Goal: Register for event/course

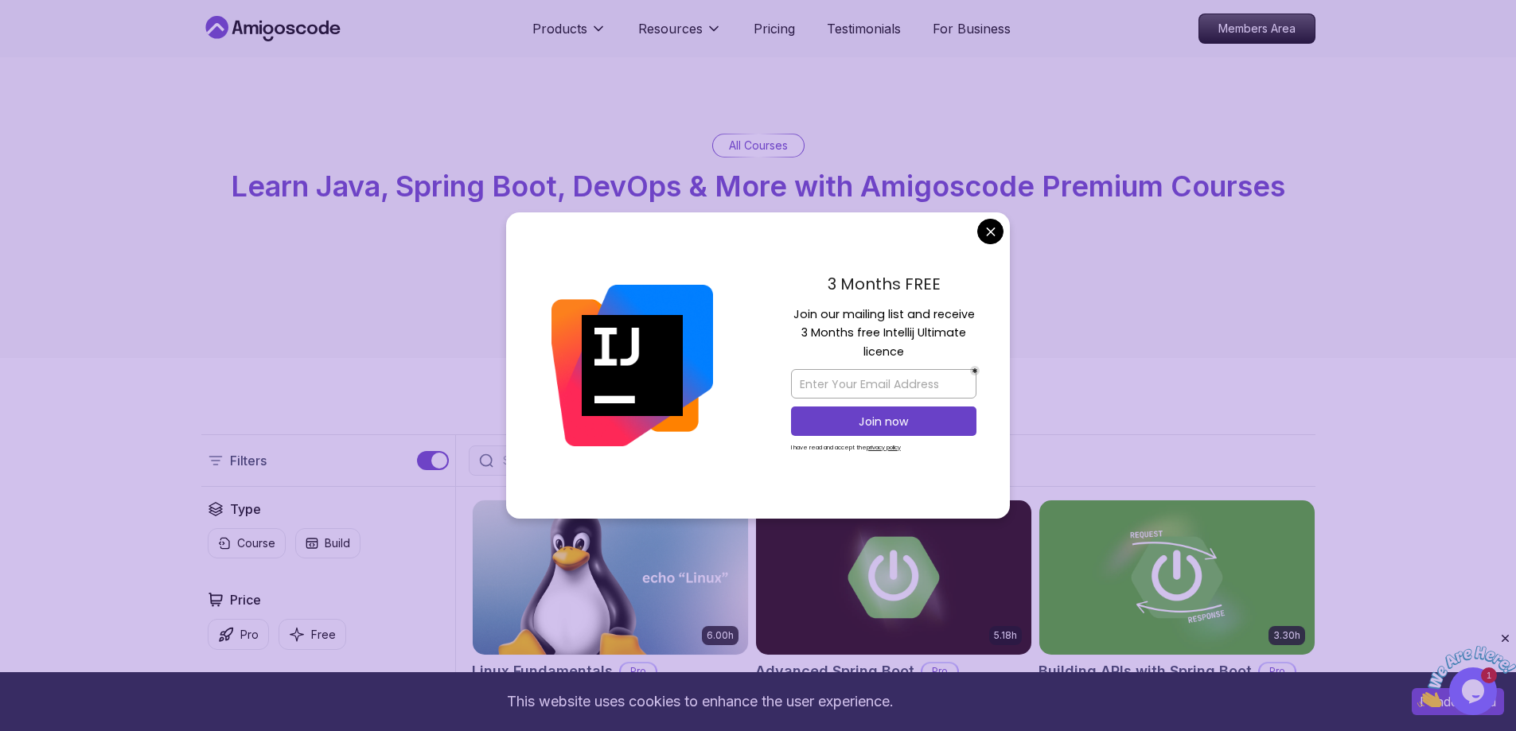
drag, startPoint x: 1385, startPoint y: 2, endPoint x: 881, endPoint y: 322, distance: 597.7
click at [881, 322] on p "Join our mailing list and receive 3 Months free Intellij Ultimate licence" at bounding box center [883, 334] width 185 height 56
drag, startPoint x: 1395, startPoint y: 15, endPoint x: 1482, endPoint y: 97, distance: 119.3
click at [1485, 101] on div "All Courses Learn Java, Spring Boot, DevOps & More with Amigoscode Premium Cour…" at bounding box center [758, 207] width 1516 height 301
drag, startPoint x: 1437, startPoint y: 1, endPoint x: 1243, endPoint y: 426, distance: 467.1
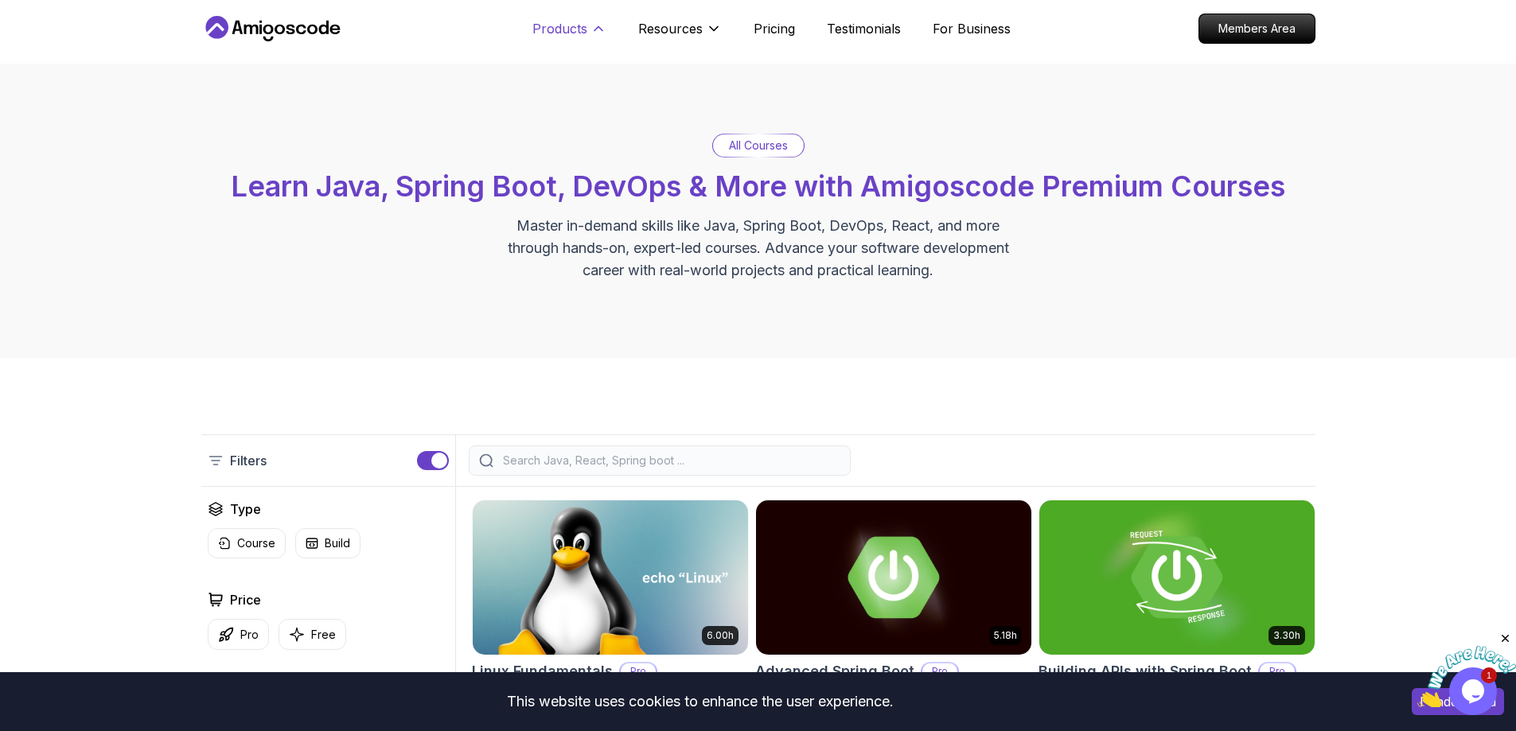
click at [590, 24] on icon at bounding box center [598, 29] width 16 height 16
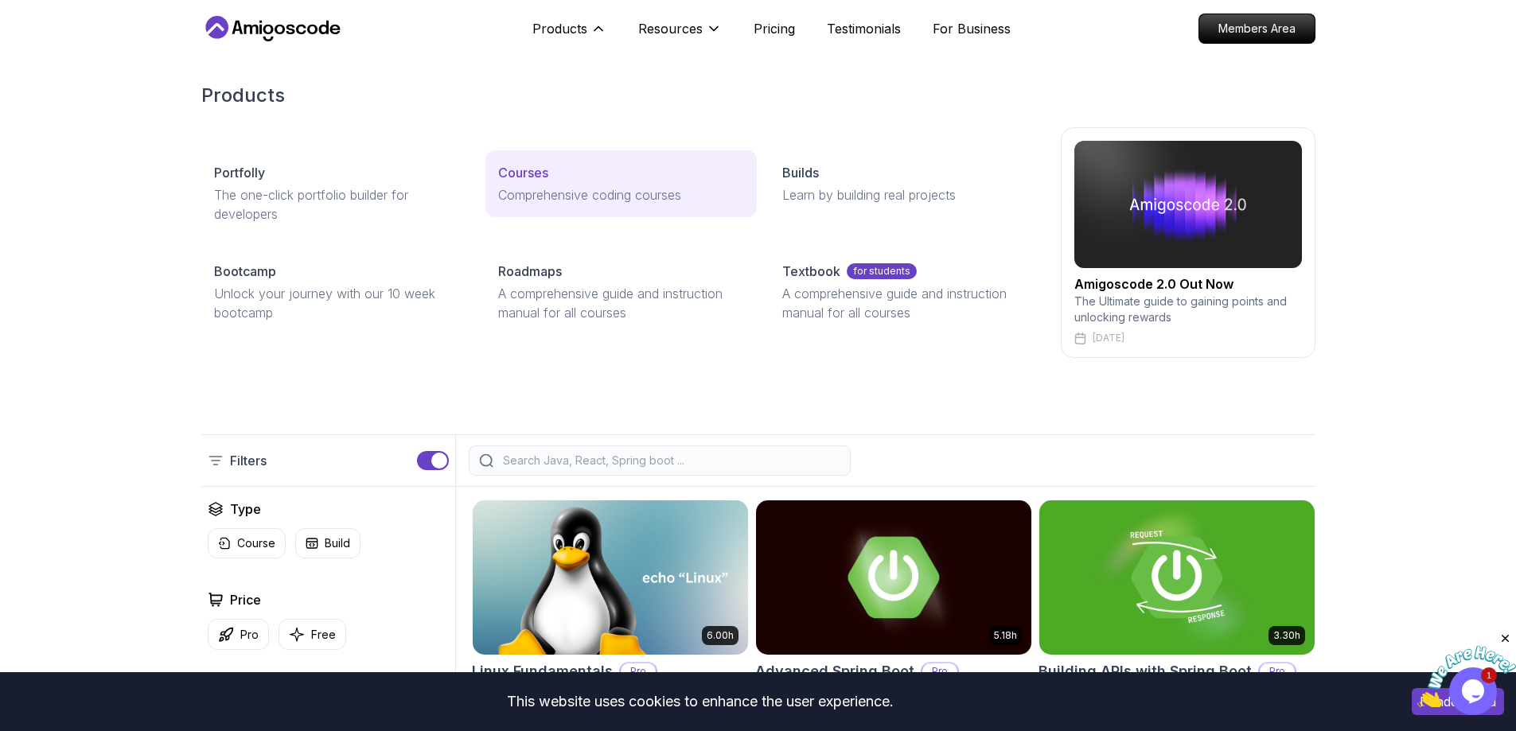
click at [602, 180] on div "Courses" at bounding box center [621, 172] width 246 height 19
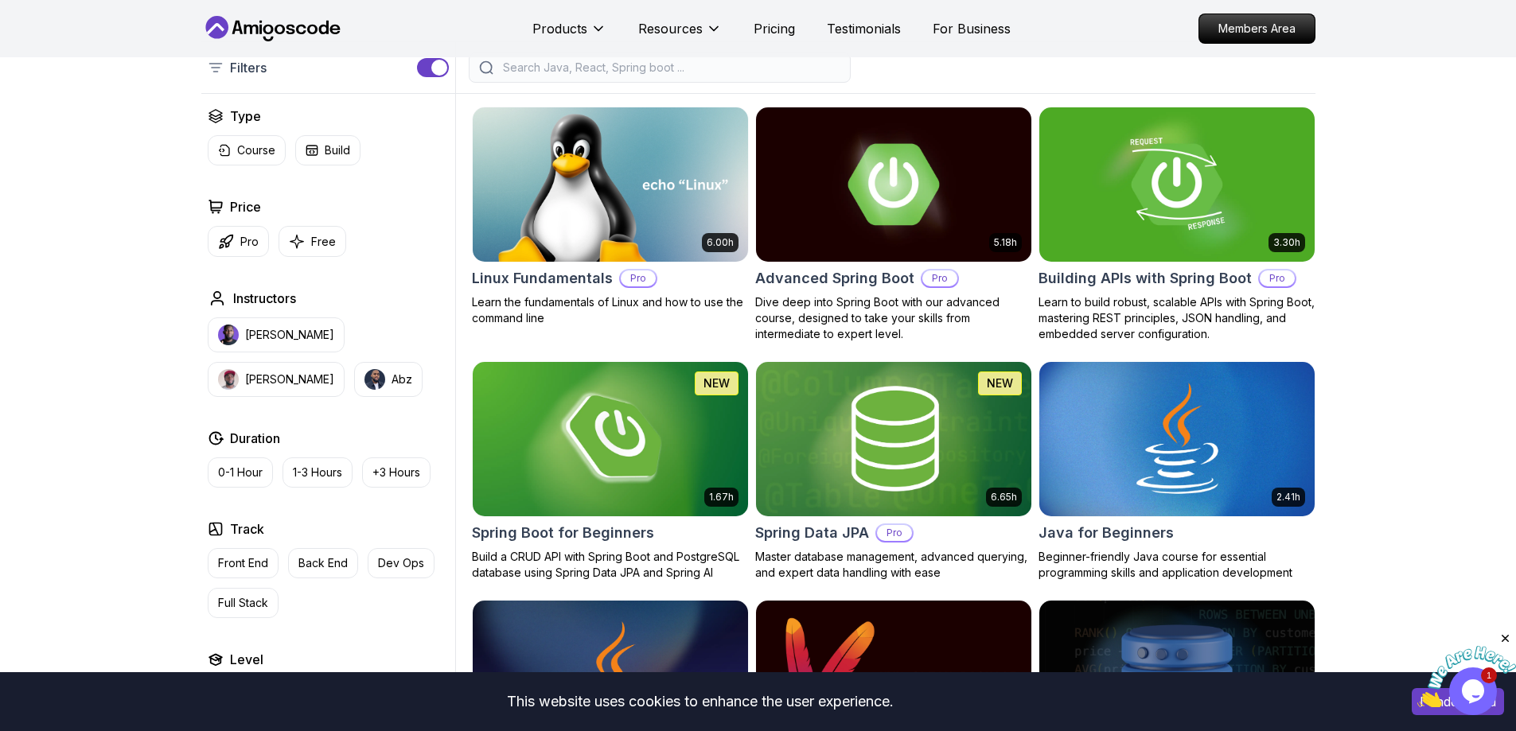
scroll to position [399, 0]
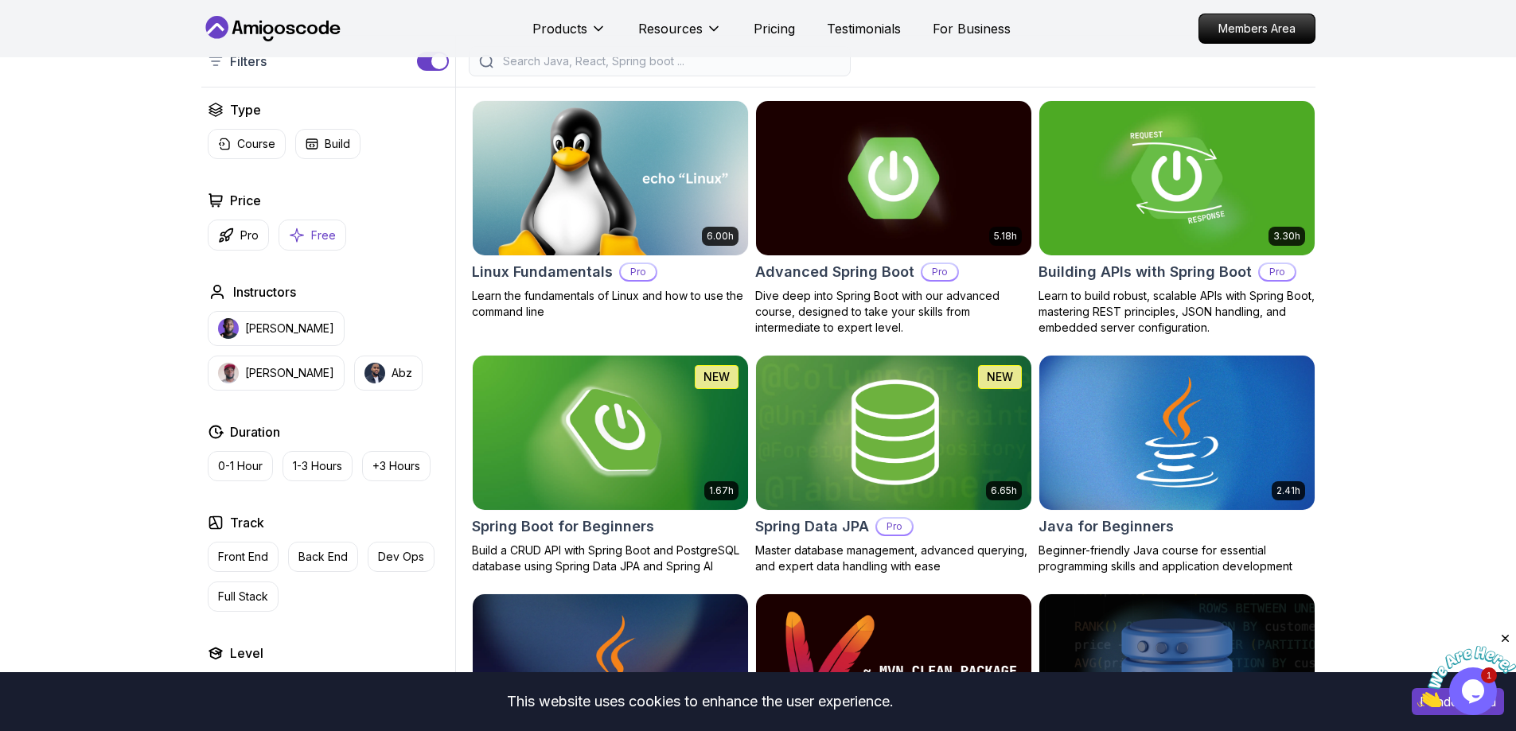
click at [319, 246] on button "Free" at bounding box center [312, 235] width 68 height 31
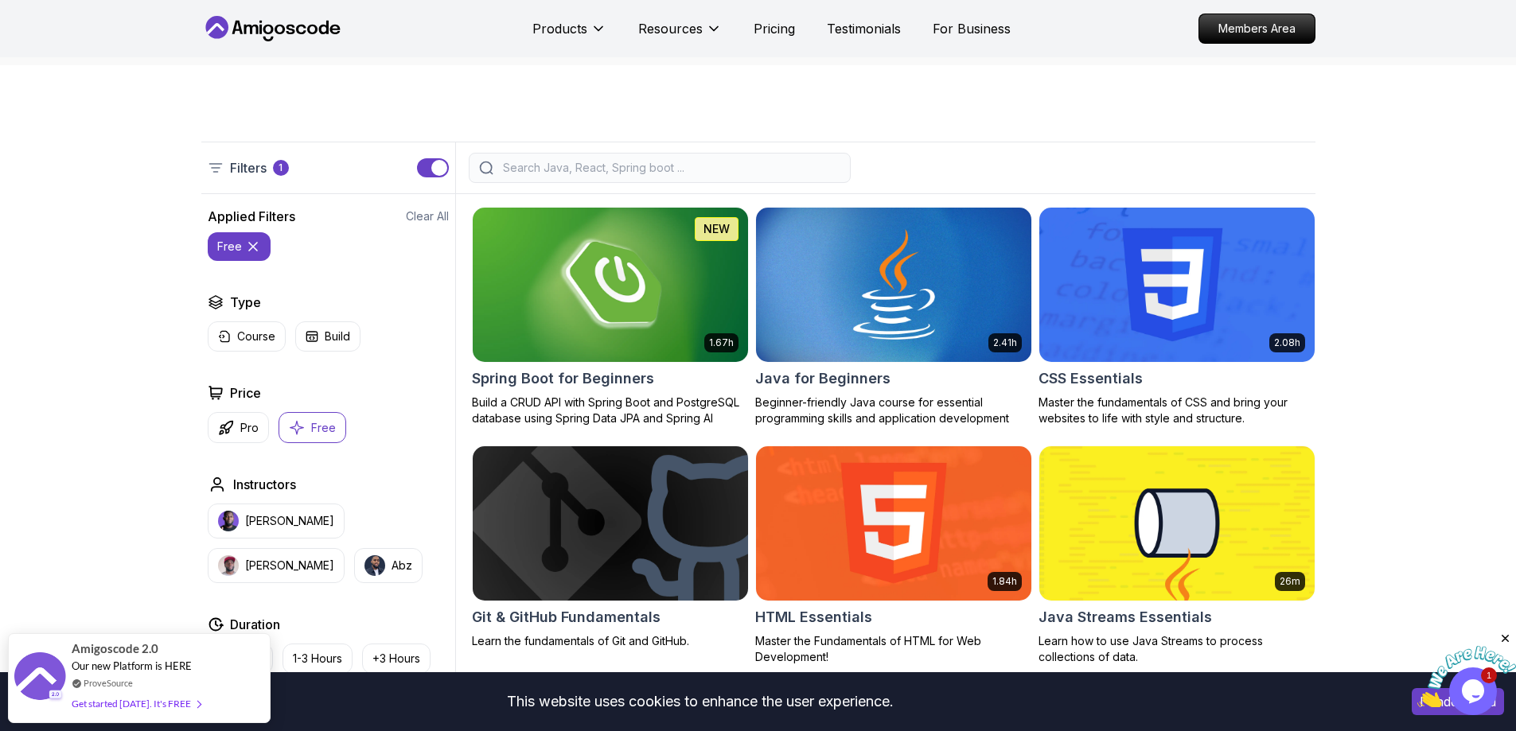
scroll to position [292, 0]
click at [259, 243] on button "free" at bounding box center [239, 247] width 63 height 29
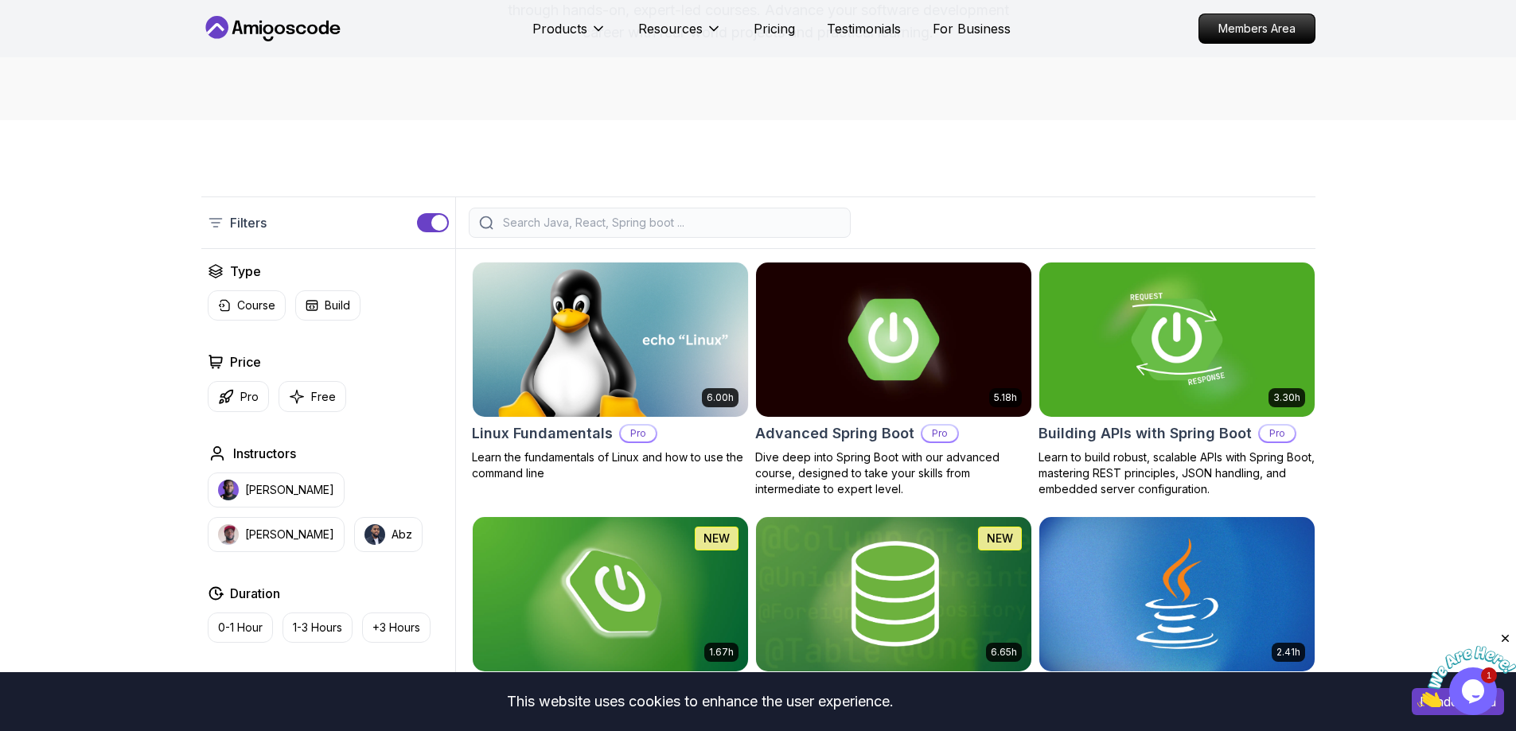
scroll to position [220, 0]
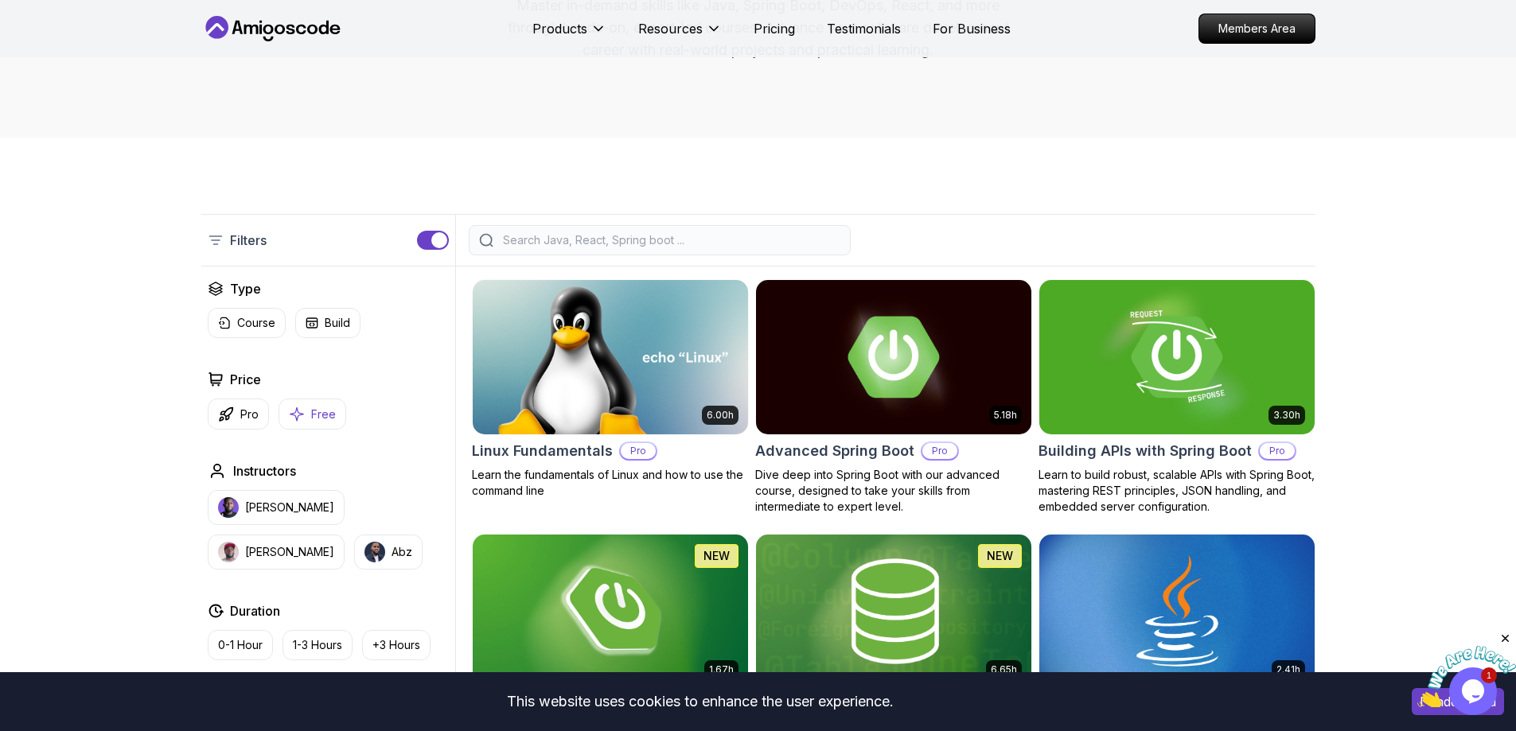
click at [312, 411] on p "Free" at bounding box center [323, 415] width 25 height 16
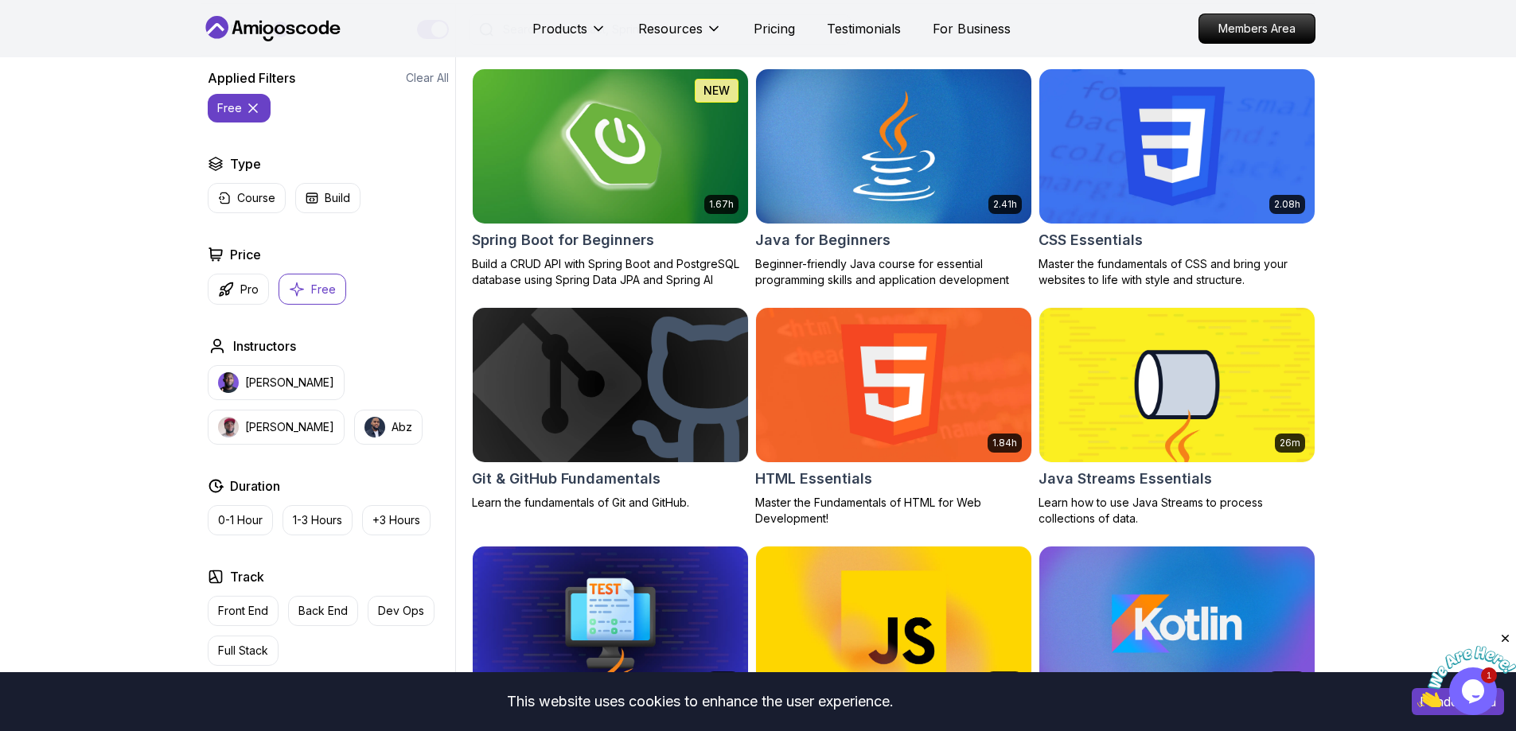
scroll to position [442, 0]
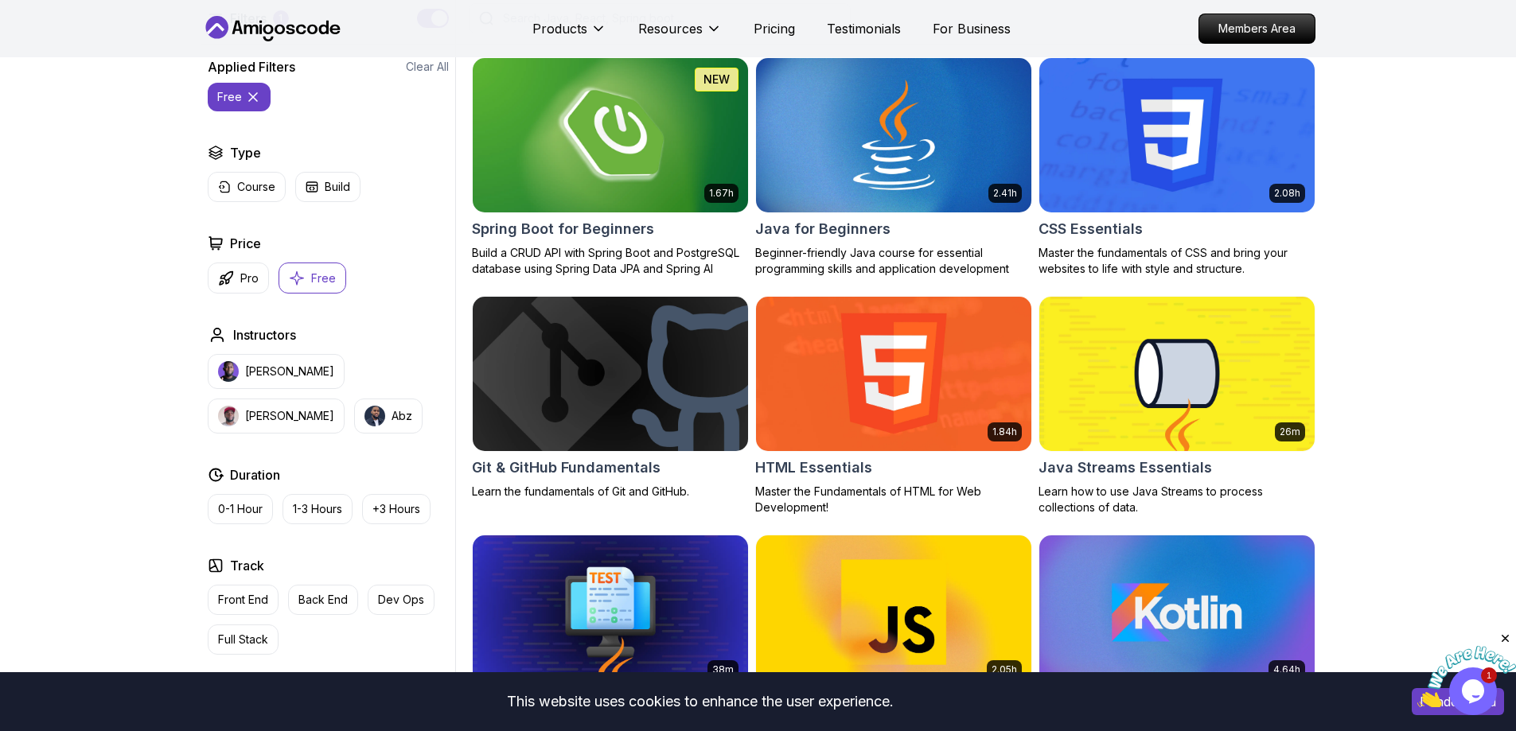
click at [604, 156] on img at bounding box center [609, 135] width 289 height 162
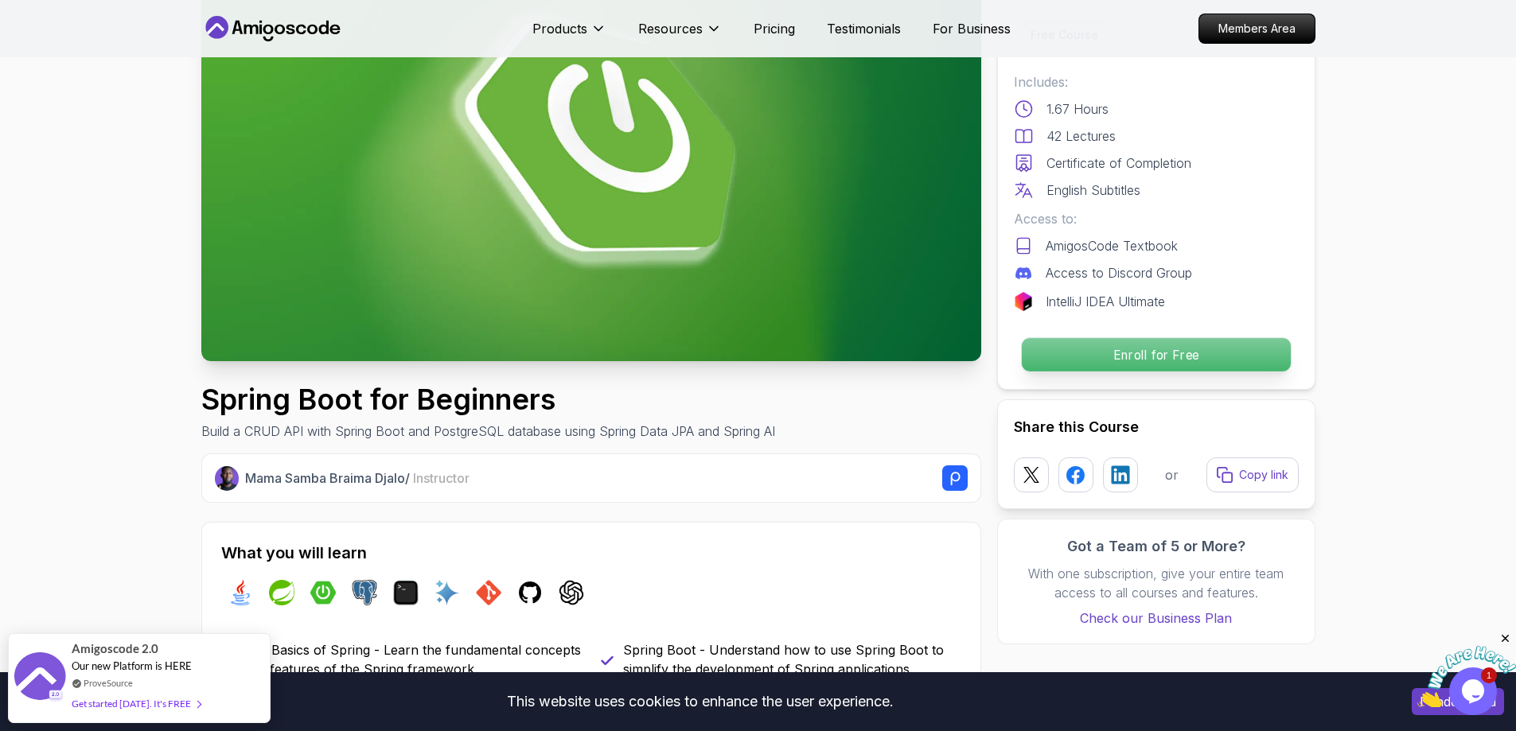
click at [1148, 360] on p "Enroll for Free" at bounding box center [1155, 354] width 269 height 33
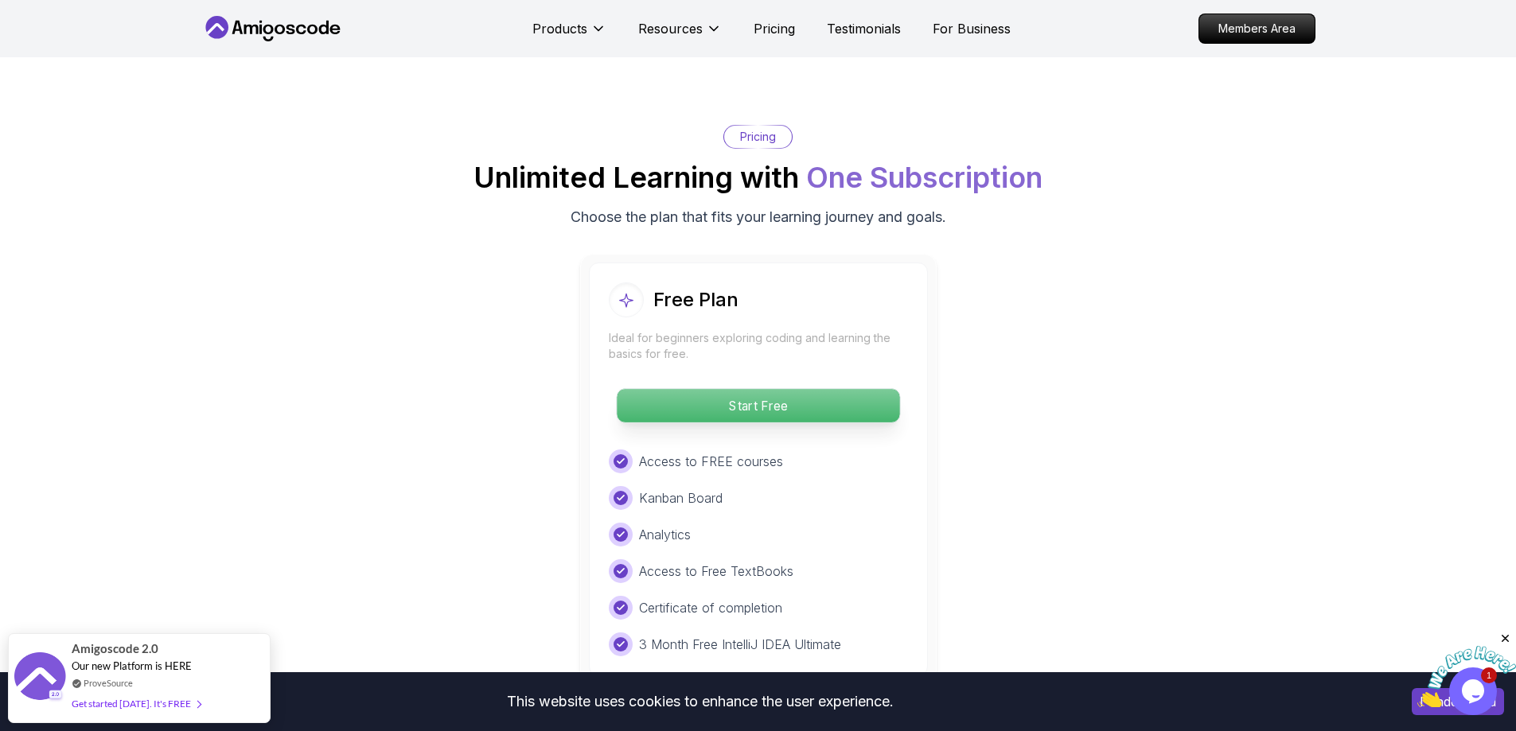
scroll to position [3125, 0]
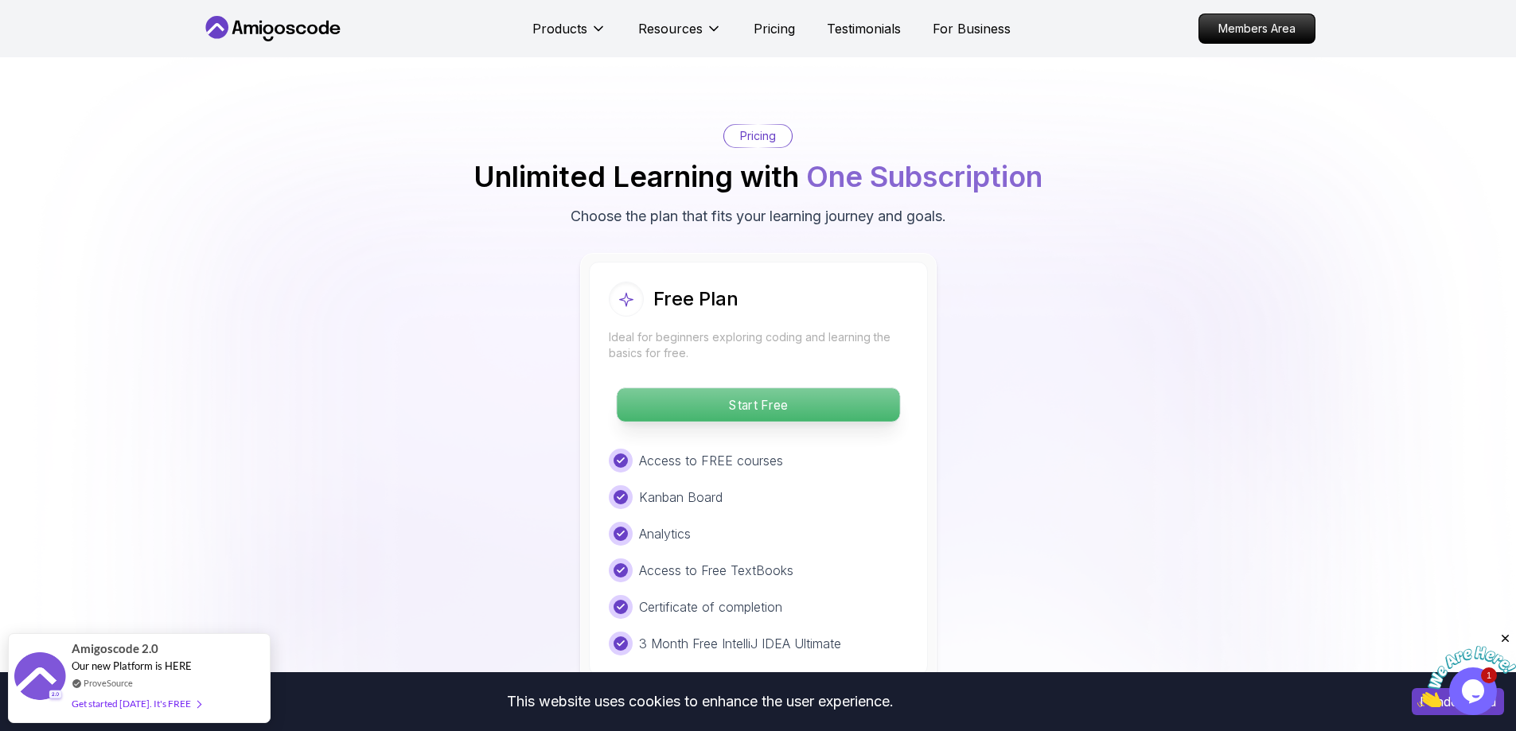
click at [807, 388] on p "Start Free" at bounding box center [758, 404] width 282 height 33
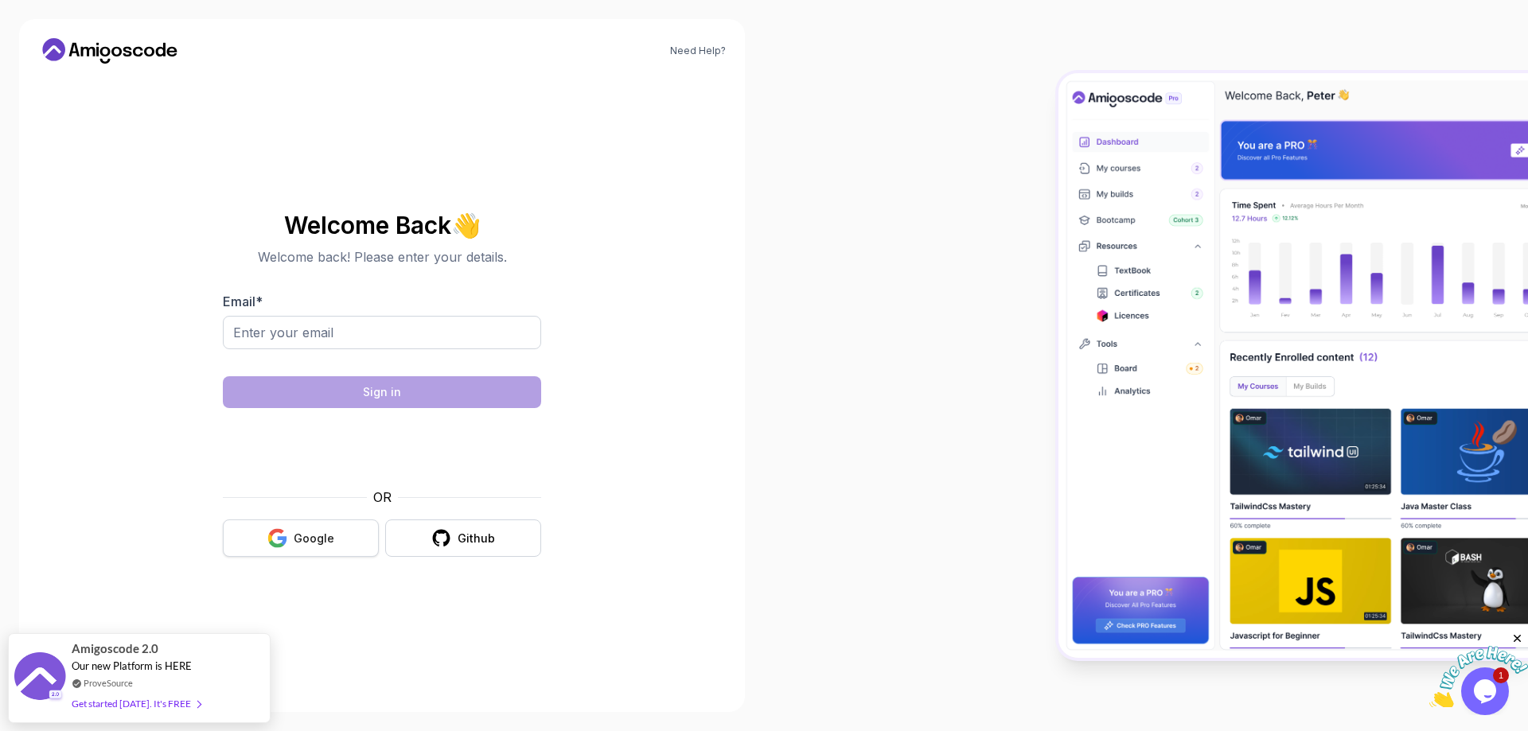
click at [280, 542] on icon "button" at bounding box center [277, 538] width 20 height 20
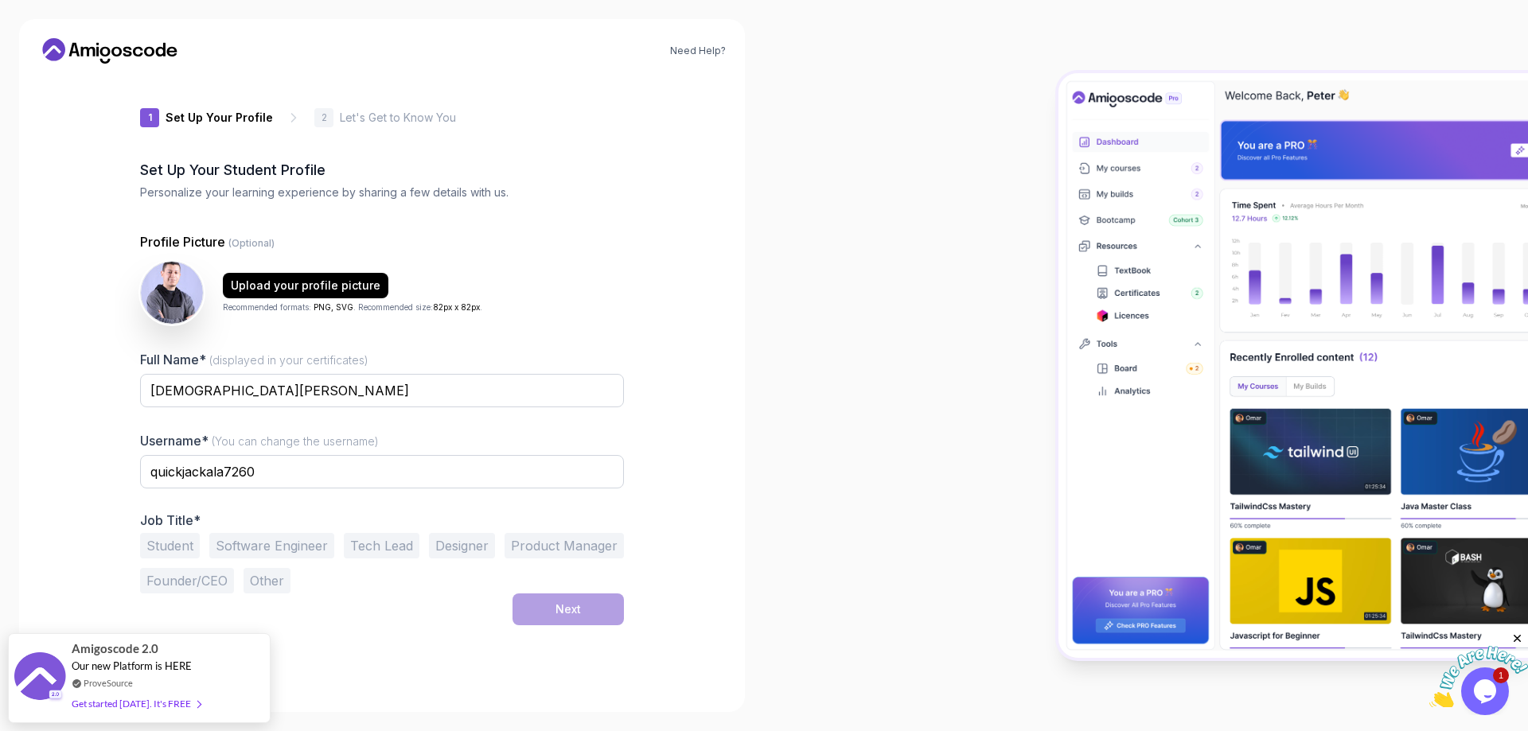
click at [790, 315] on div at bounding box center [1146, 365] width 764 height 731
click at [191, 585] on button "Founder/CEO" at bounding box center [187, 580] width 94 height 25
drag, startPoint x: 328, startPoint y: 396, endPoint x: 0, endPoint y: 394, distance: 327.8
click at [2, 395] on div "Need Help? 1 Set Up Your Profile 1 Set Up Your Profile 2 Let's Get to Know You …" at bounding box center [382, 365] width 764 height 731
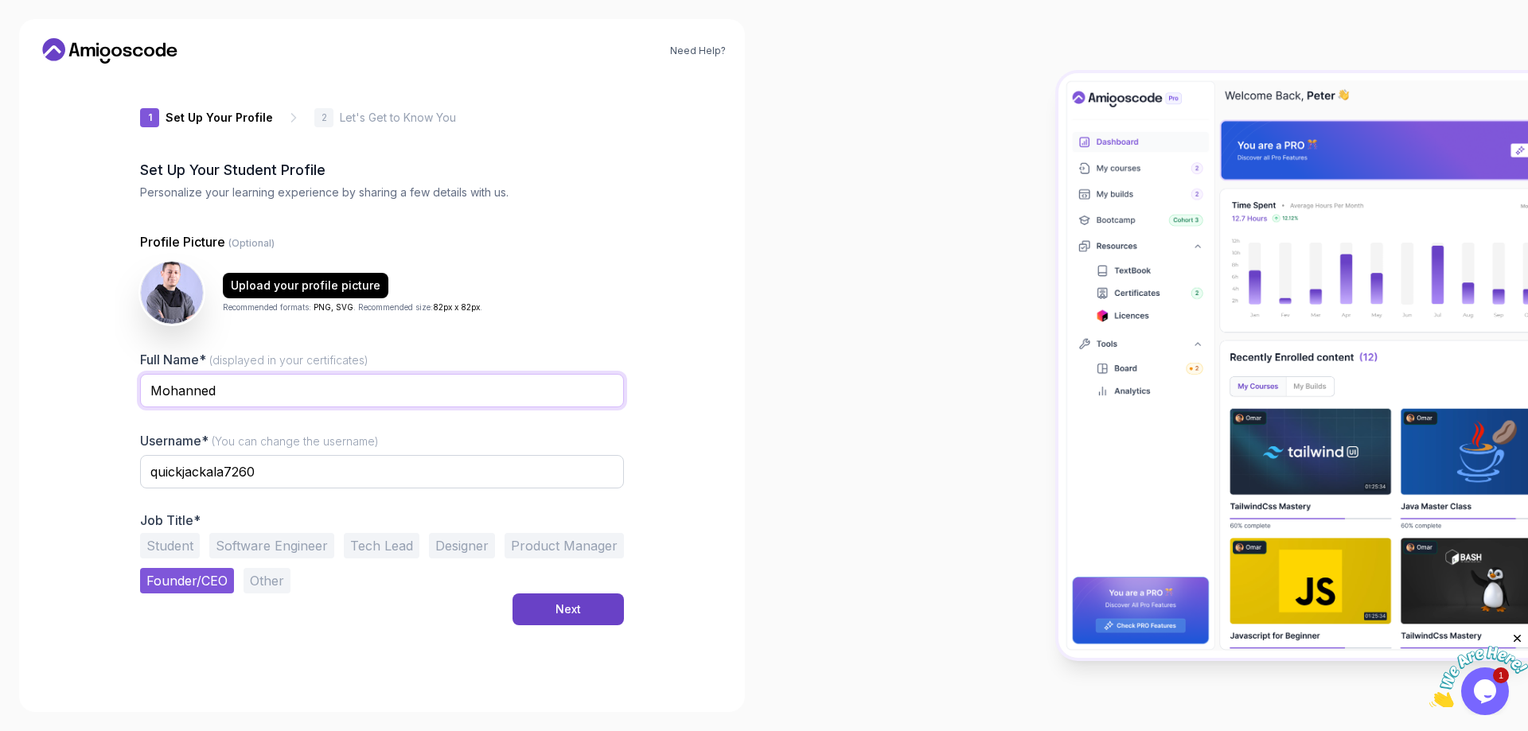
type input "Mohanned"
type input "Mohammed Amine LAHMAMI"
click at [181, 547] on button "Student" at bounding box center [170, 545] width 60 height 25
click at [255, 571] on button "Other" at bounding box center [266, 580] width 47 height 25
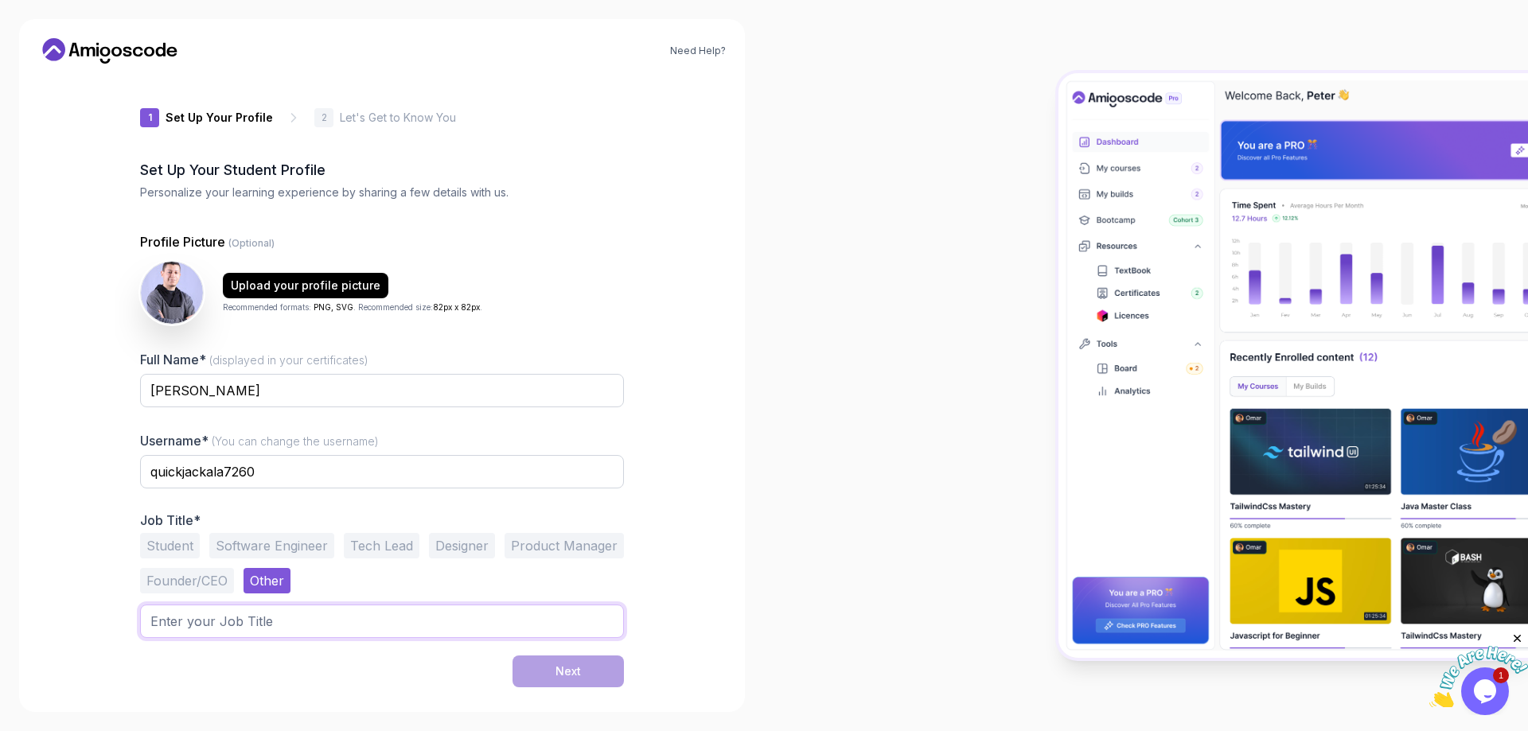
drag, startPoint x: 268, startPoint y: 612, endPoint x: 299, endPoint y: 621, distance: 32.2
click at [267, 613] on input "text" at bounding box center [382, 621] width 484 height 33
click at [329, 574] on div "Student Software Engineer Tech Lead Designer Product Manager Founder/CEO Other" at bounding box center [382, 563] width 484 height 60
click at [277, 620] on input "text" at bounding box center [382, 621] width 484 height 33
type input "Software Developer"
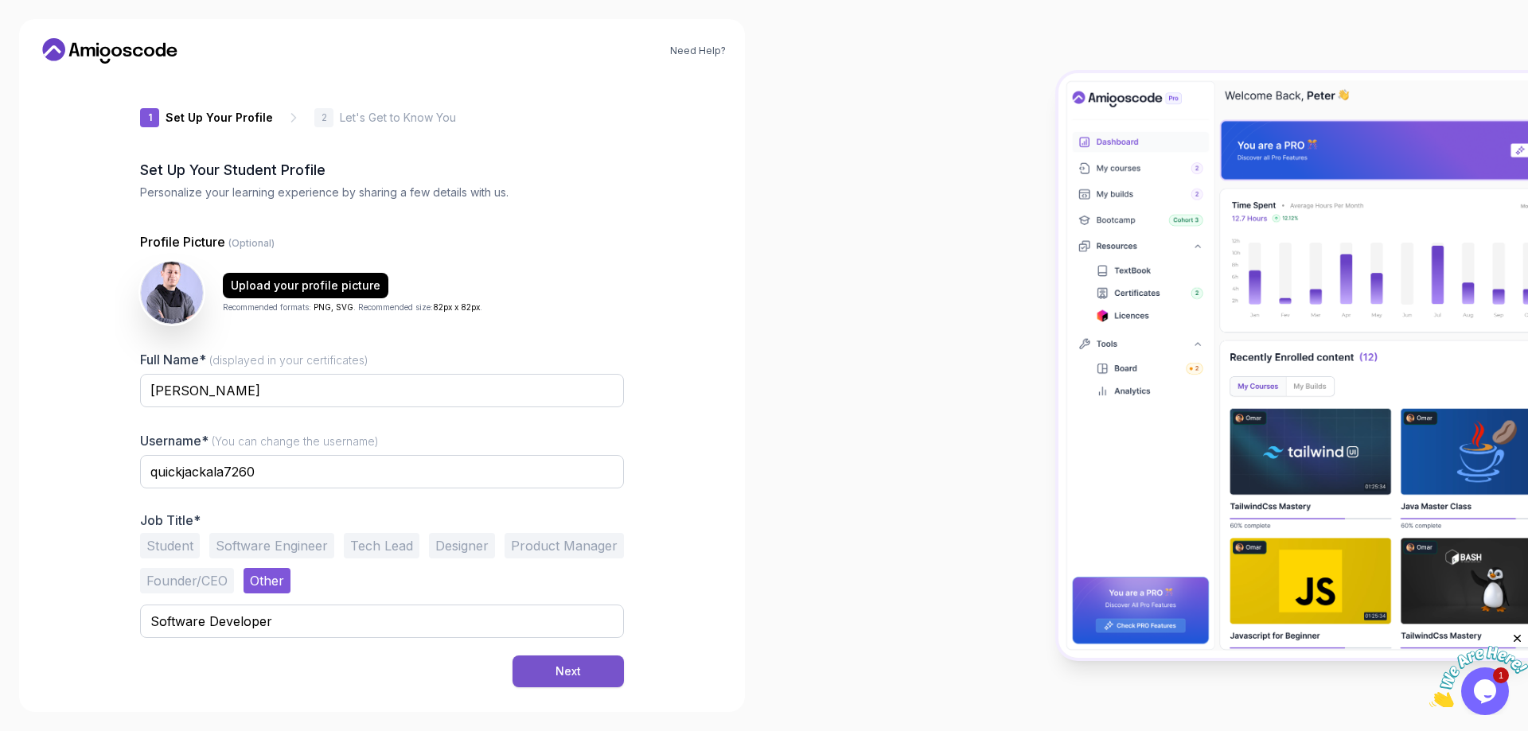
click at [551, 661] on button "Next" at bounding box center [567, 672] width 111 height 32
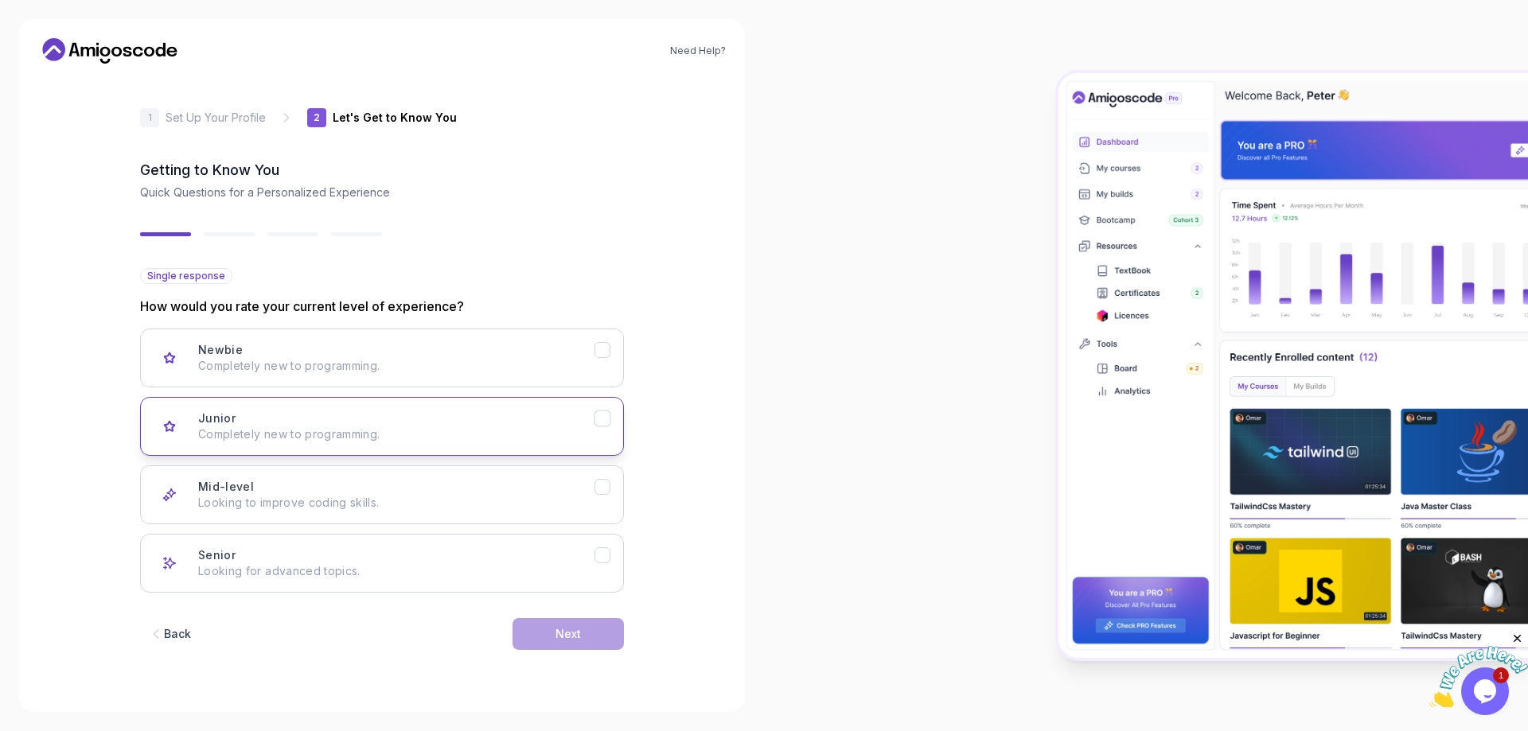
click at [352, 419] on div "Junior Completely new to programming." at bounding box center [396, 427] width 396 height 32
click at [547, 648] on button "Next" at bounding box center [567, 634] width 111 height 32
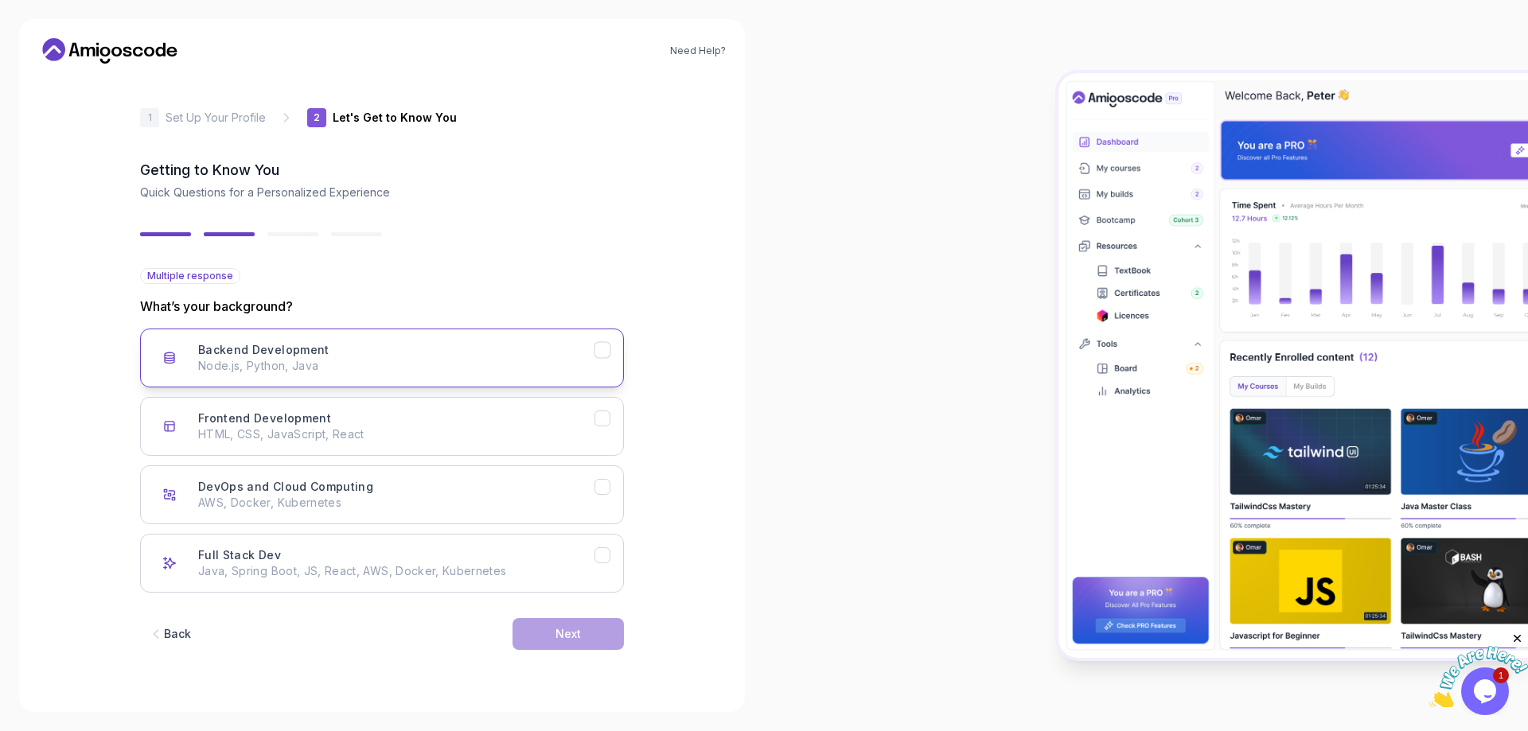
click at [361, 362] on p "Node.js, Python, Java" at bounding box center [396, 366] width 396 height 16
click at [358, 421] on div "Frontend Development HTML, CSS, JavaScript, React" at bounding box center [396, 427] width 396 height 32
click at [342, 570] on p "Java, Spring Boot, JS, React, AWS, Docker, Kubernetes" at bounding box center [396, 571] width 396 height 16
click at [571, 633] on div "Next" at bounding box center [567, 634] width 25 height 16
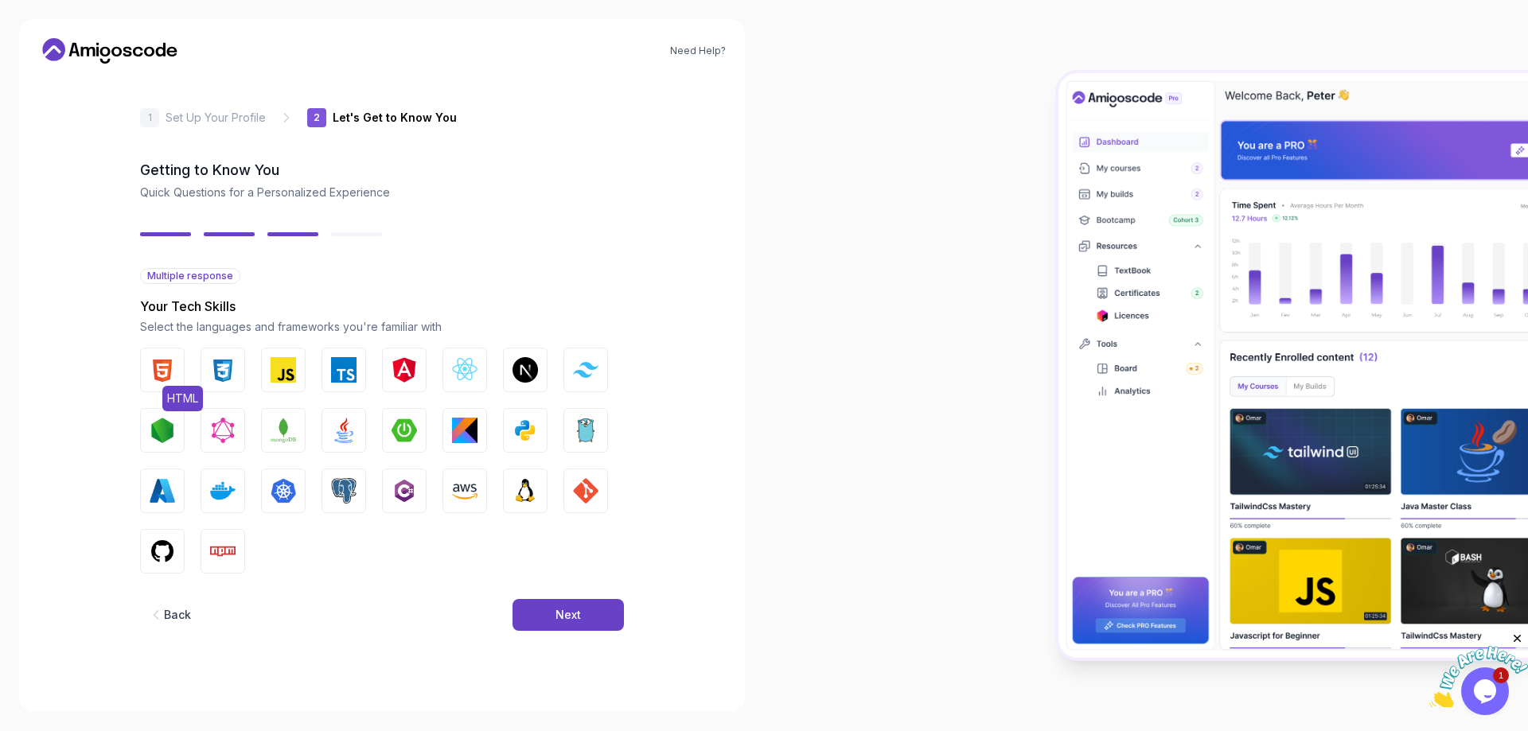
click at [158, 363] on img "button" at bounding box center [162, 369] width 25 height 25
click at [226, 363] on img "button" at bounding box center [222, 369] width 25 height 25
click at [278, 357] on img "button" at bounding box center [283, 369] width 25 height 25
click at [462, 364] on img "button" at bounding box center [464, 369] width 25 height 25
click at [581, 370] on img "button" at bounding box center [585, 369] width 25 height 15
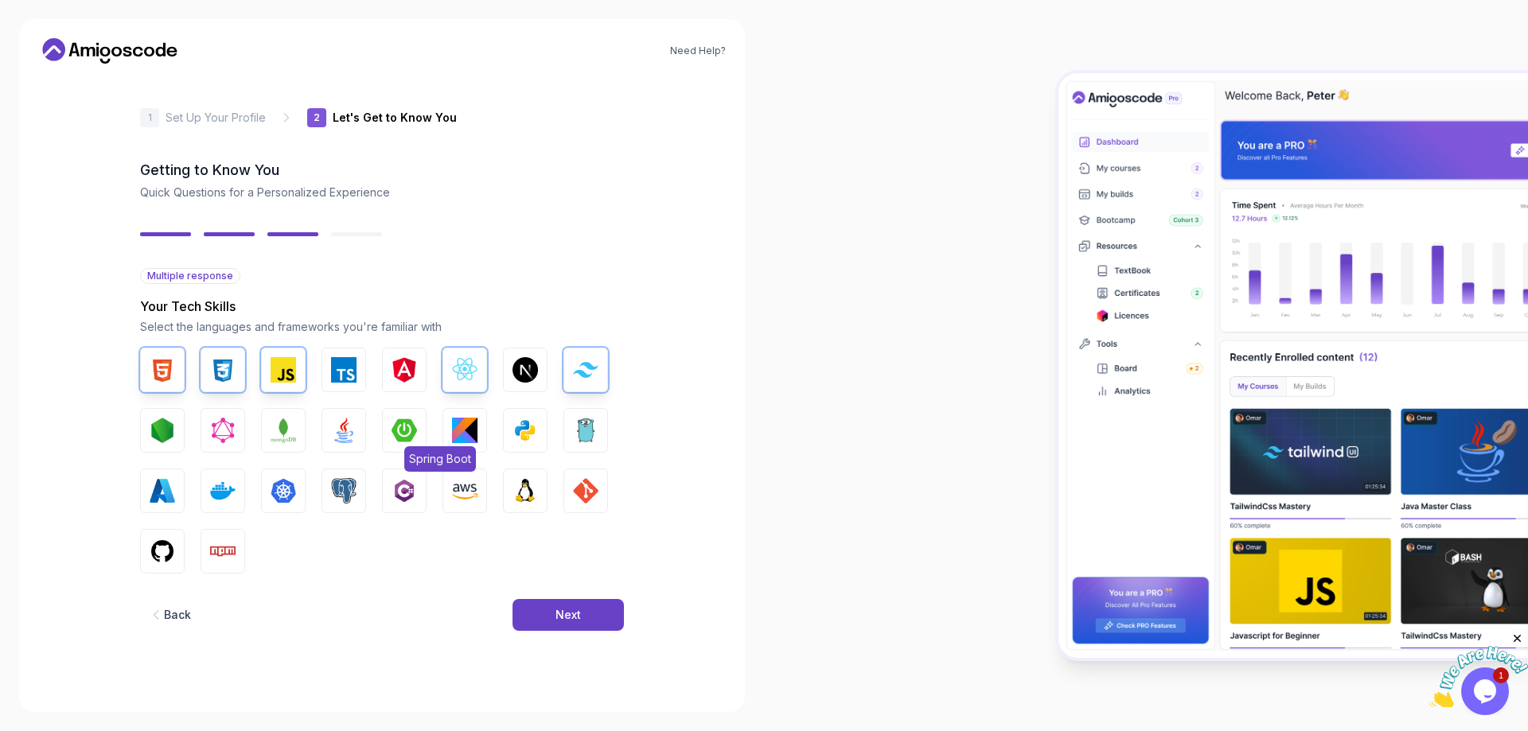
click at [405, 423] on img "button" at bounding box center [403, 430] width 25 height 25
click at [343, 435] on img "button" at bounding box center [343, 430] width 25 height 25
click at [171, 423] on img "button" at bounding box center [162, 430] width 25 height 25
click at [161, 422] on img "button" at bounding box center [162, 430] width 25 height 25
click at [162, 426] on img "button" at bounding box center [162, 430] width 25 height 25
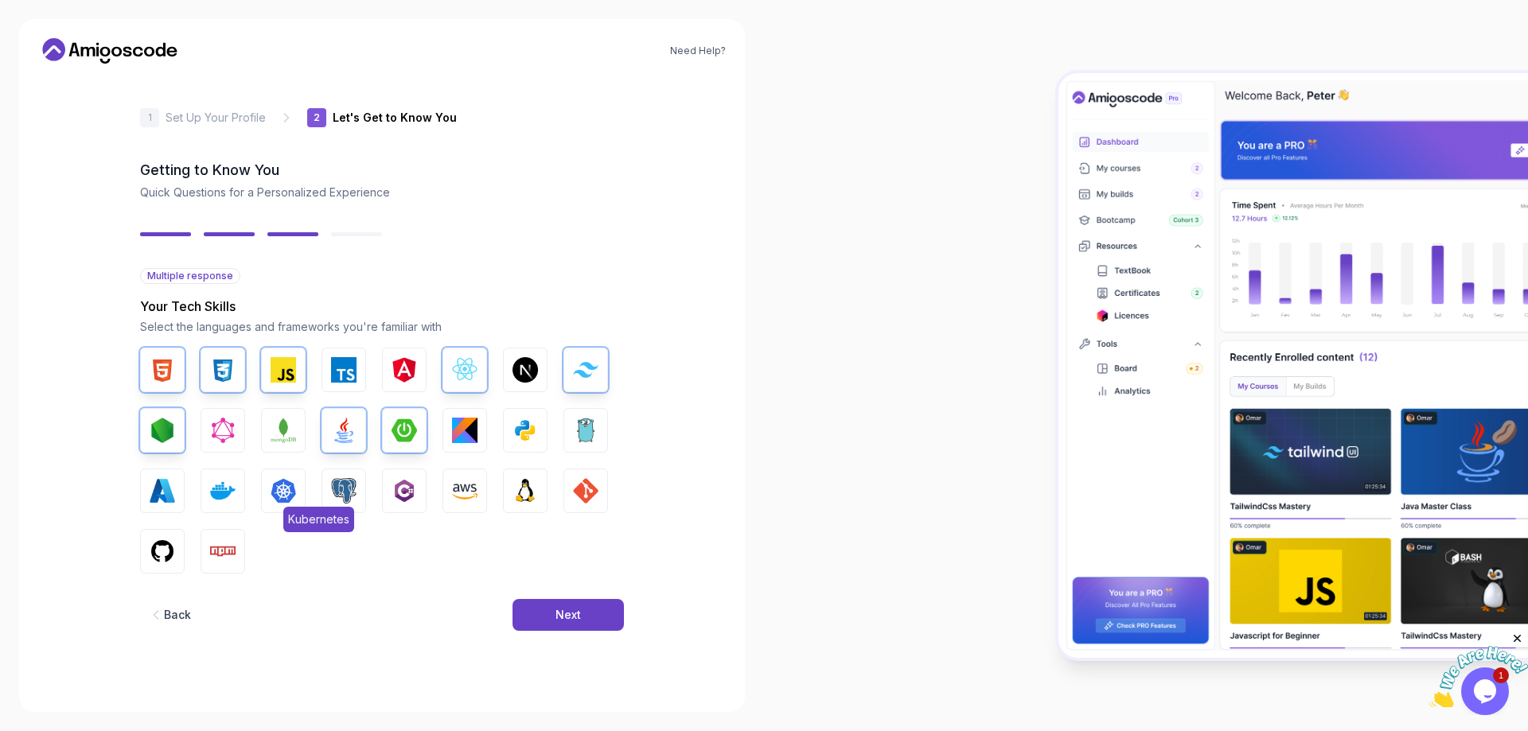
drag, startPoint x: 227, startPoint y: 482, endPoint x: 263, endPoint y: 478, distance: 36.8
click at [226, 483] on img "button" at bounding box center [222, 490] width 25 height 25
click at [351, 485] on img "button" at bounding box center [343, 490] width 25 height 25
click at [590, 480] on img "button" at bounding box center [585, 490] width 25 height 25
drag, startPoint x: 169, startPoint y: 547, endPoint x: 201, endPoint y: 554, distance: 33.2
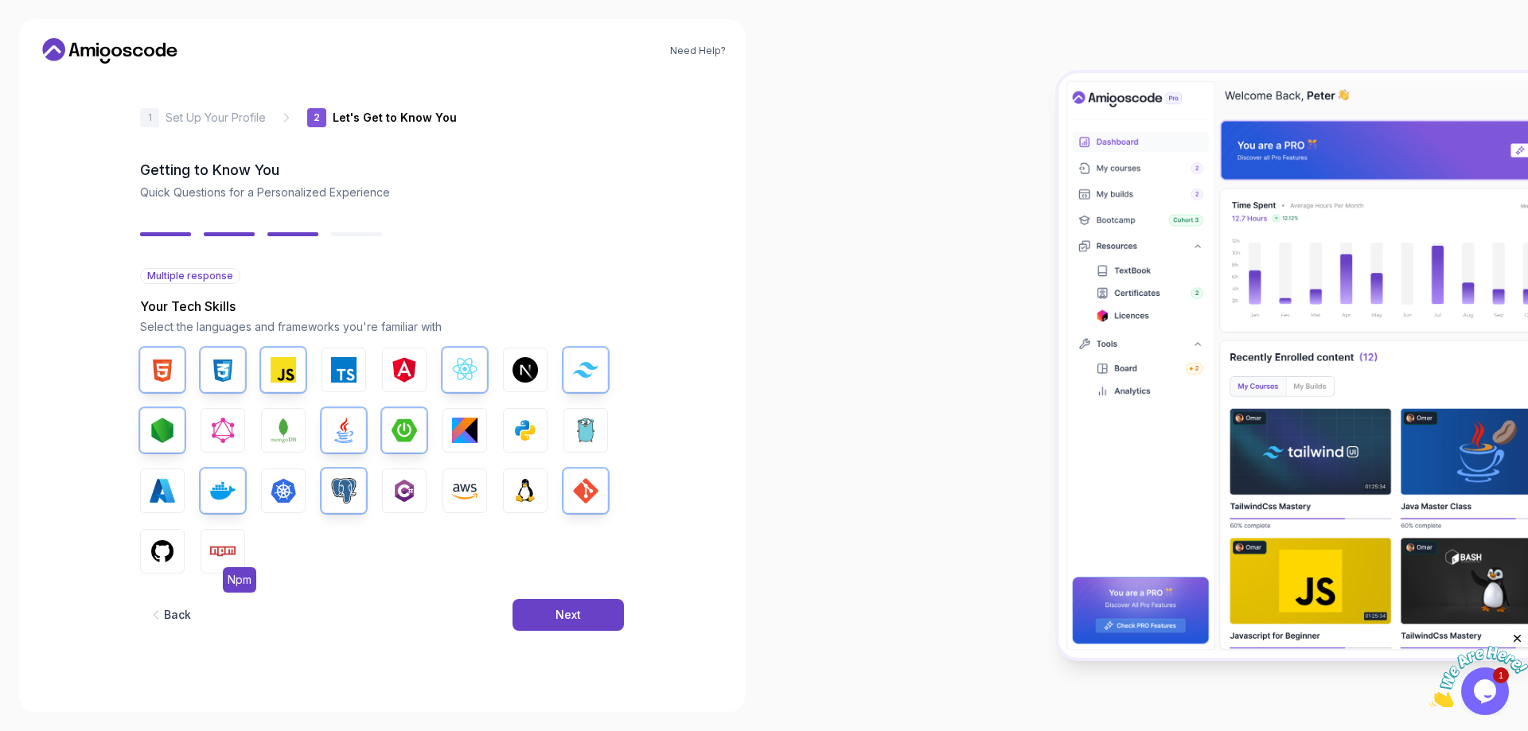
click at [167, 548] on img "button" at bounding box center [162, 551] width 25 height 25
click at [231, 550] on img "button" at bounding box center [222, 551] width 25 height 25
click at [576, 609] on div "Next" at bounding box center [567, 615] width 25 height 16
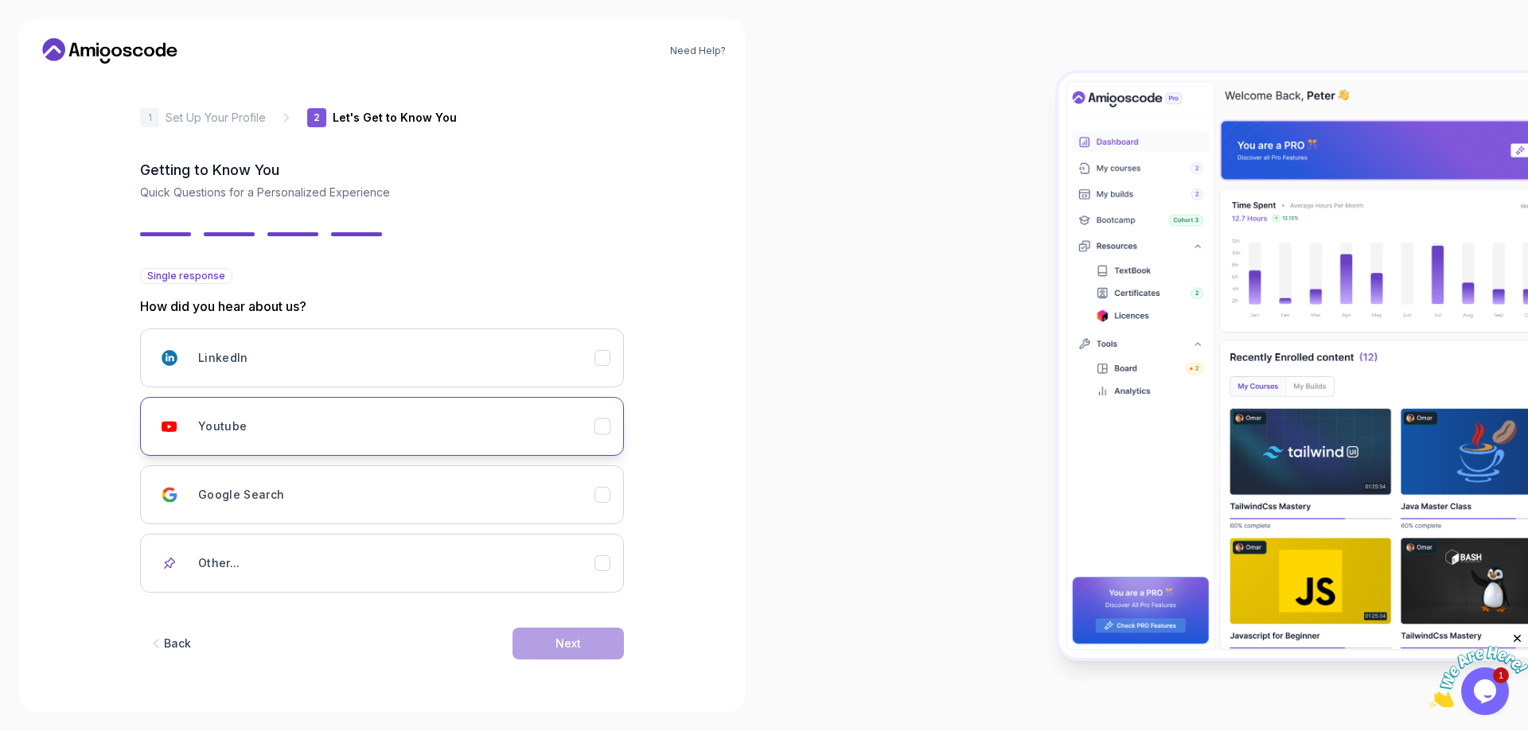
click at [226, 415] on div "Youtube" at bounding box center [396, 427] width 396 height 32
click at [560, 649] on div "Next" at bounding box center [567, 644] width 25 height 16
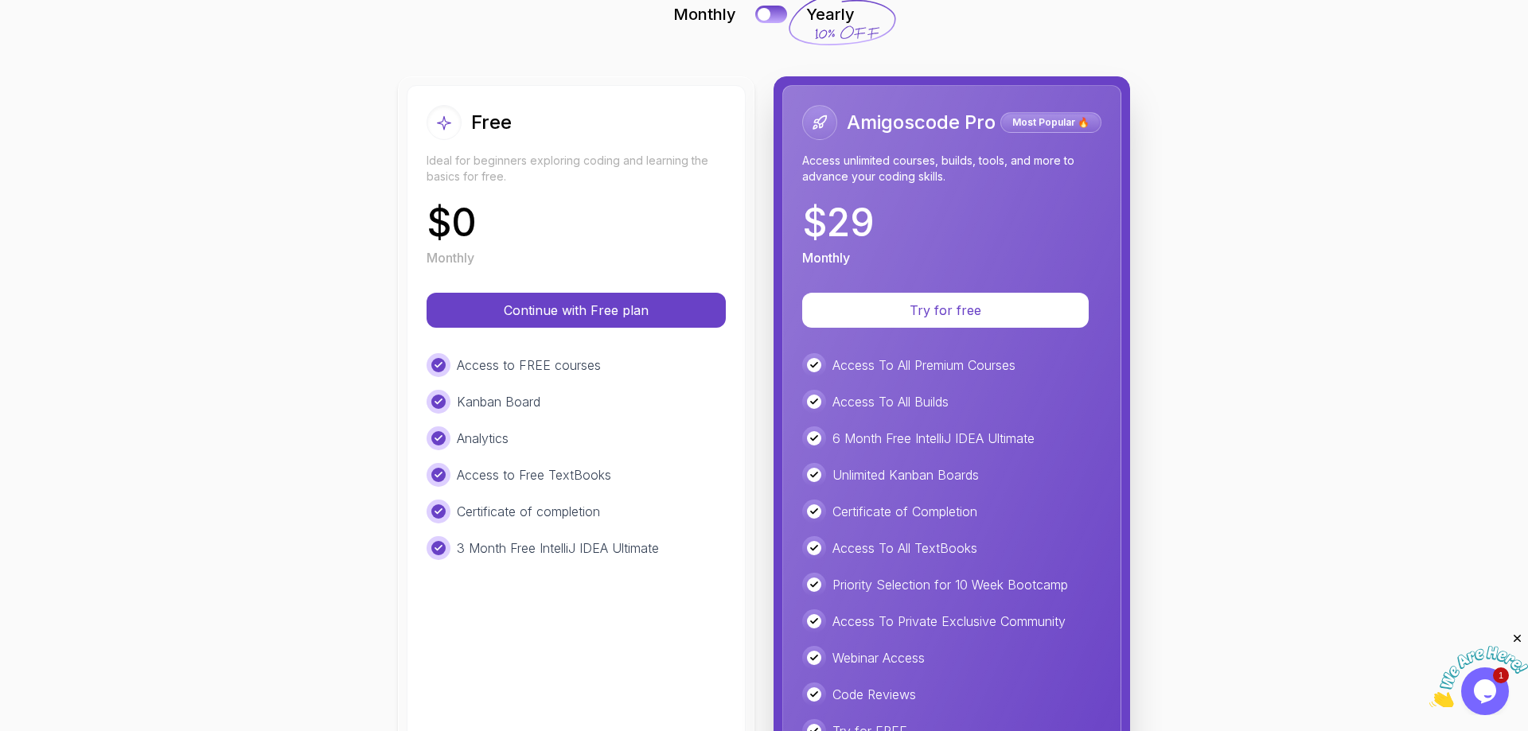
scroll to position [24, 0]
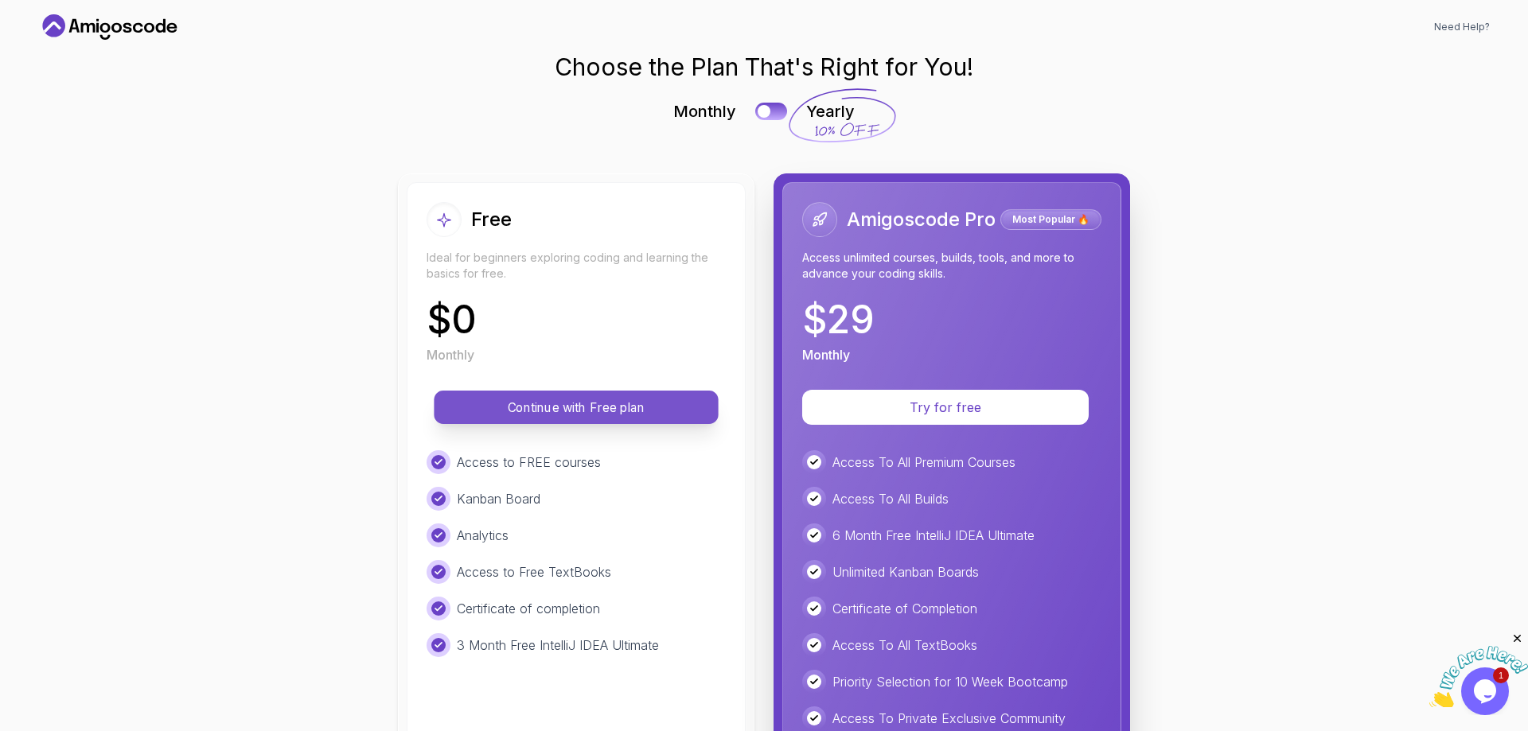
click at [542, 411] on p "Continue with Free plan" at bounding box center [576, 408] width 248 height 18
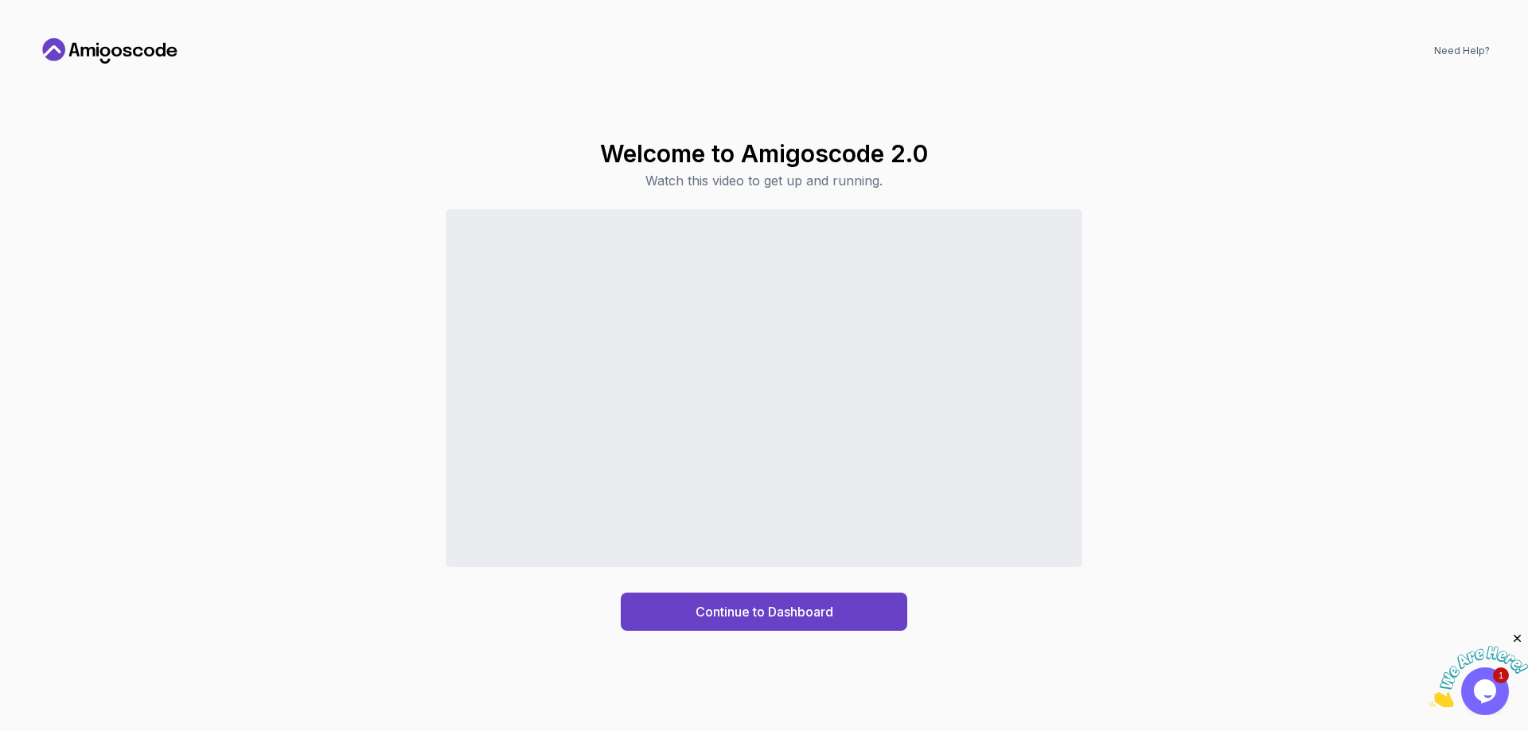
click at [1144, 369] on div "Continue to Dashboard" at bounding box center [763, 420] width 1451 height 422
click at [290, 422] on div "Continue to Dashboard" at bounding box center [763, 420] width 1451 height 422
click at [775, 610] on div "Continue to Dashboard" at bounding box center [764, 611] width 138 height 19
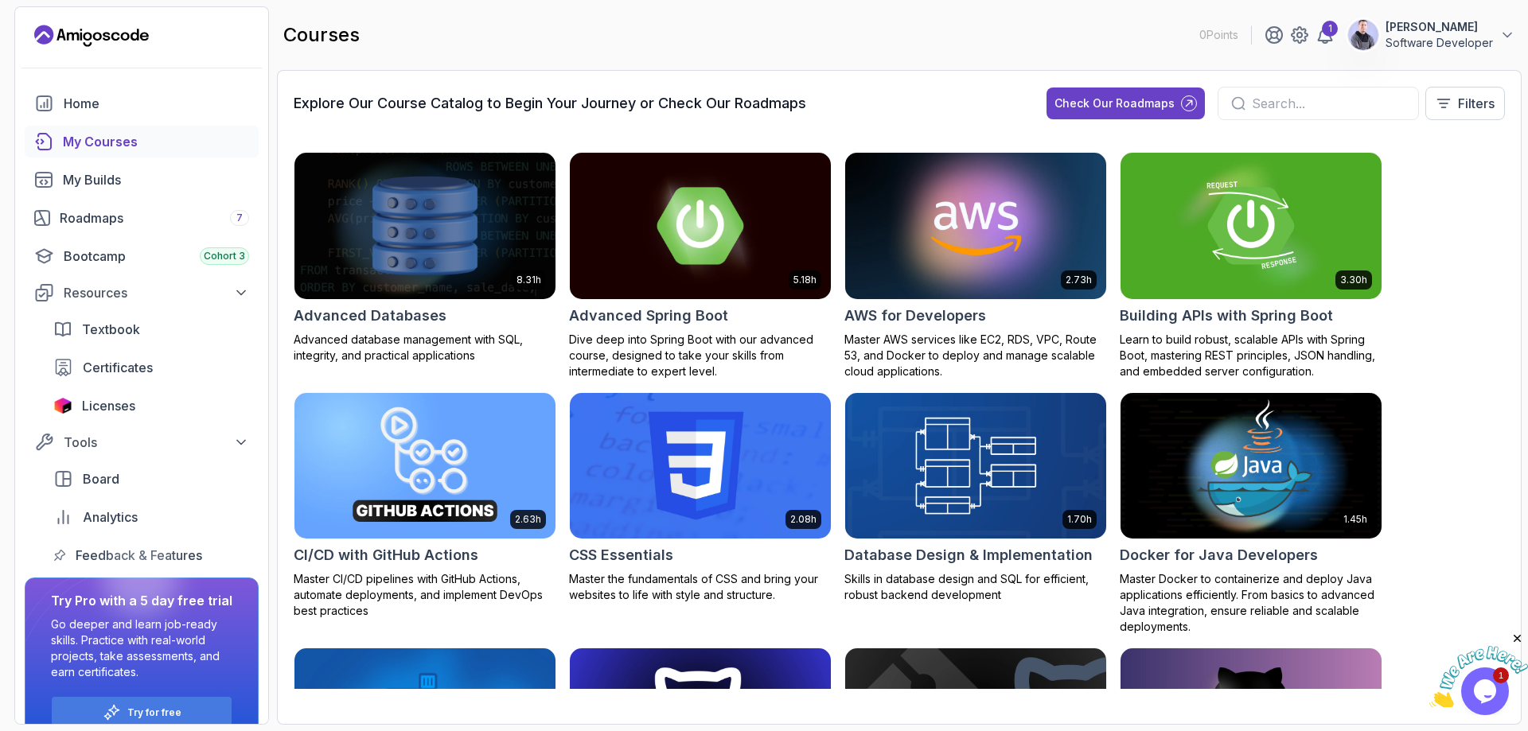
click at [1515, 641] on icon "Close" at bounding box center [1517, 639] width 14 height 14
click at [1315, 37] on icon at bounding box center [1324, 34] width 19 height 19
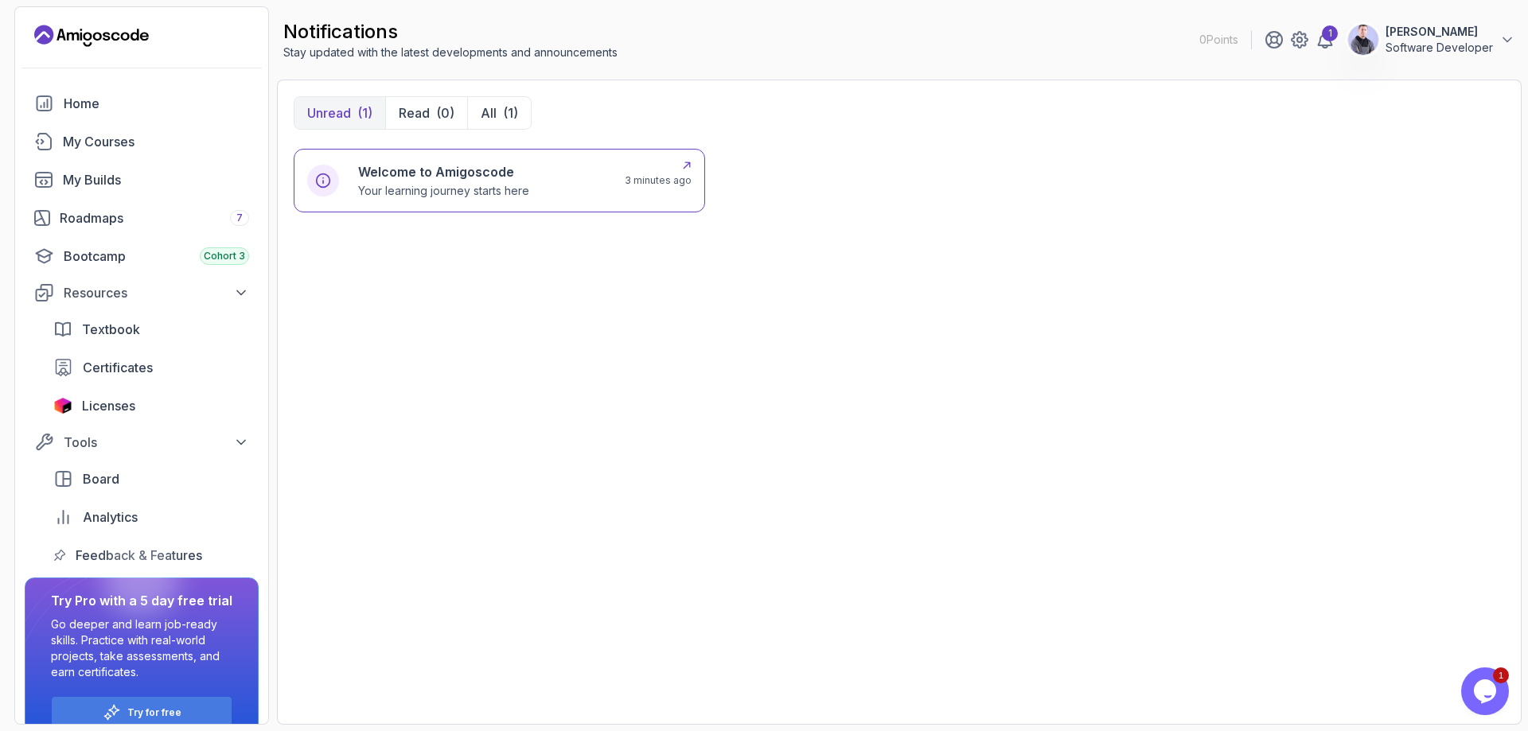
click at [444, 190] on p "Your learning journey starts here" at bounding box center [443, 191] width 171 height 16
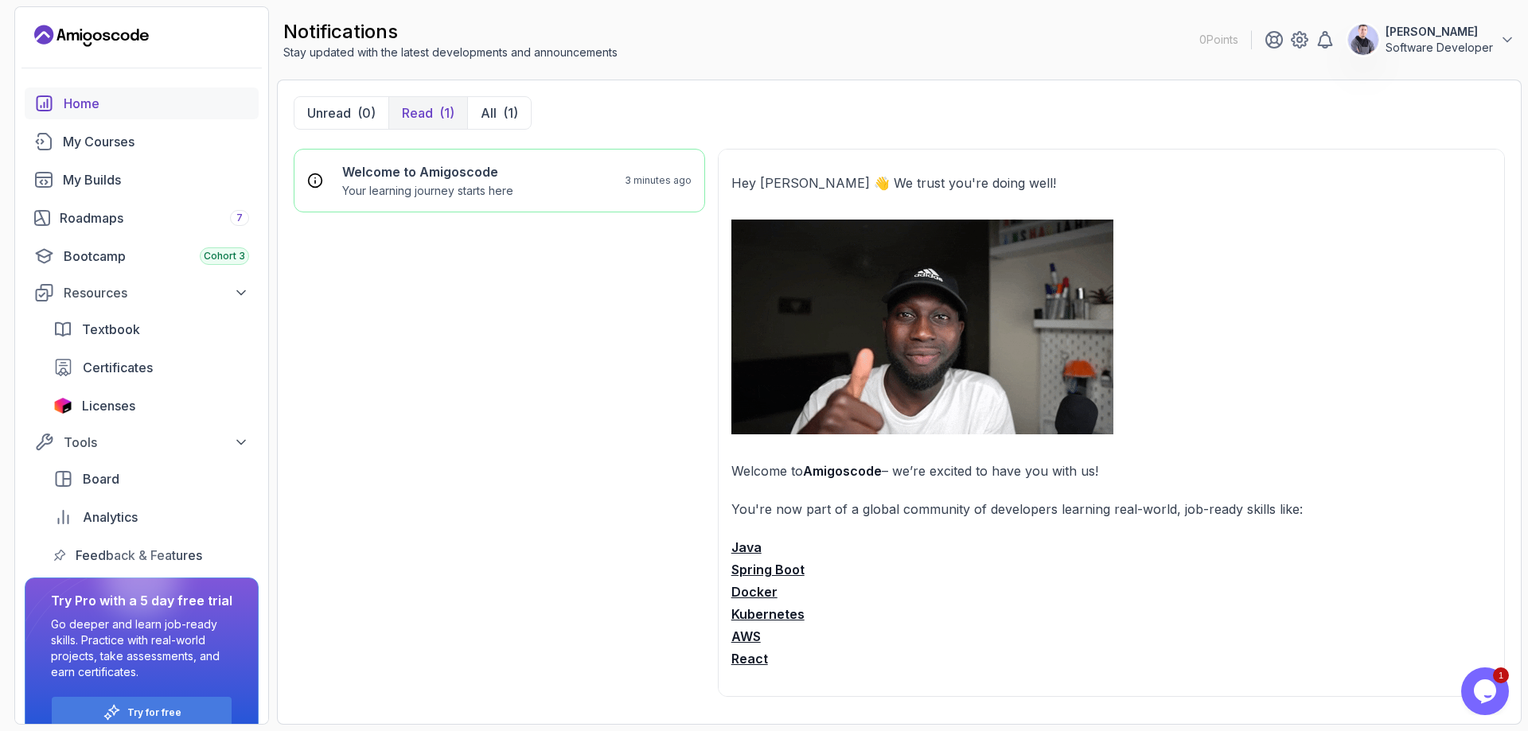
click at [102, 95] on div "Home" at bounding box center [156, 103] width 185 height 19
click at [84, 96] on div "Home" at bounding box center [156, 103] width 185 height 19
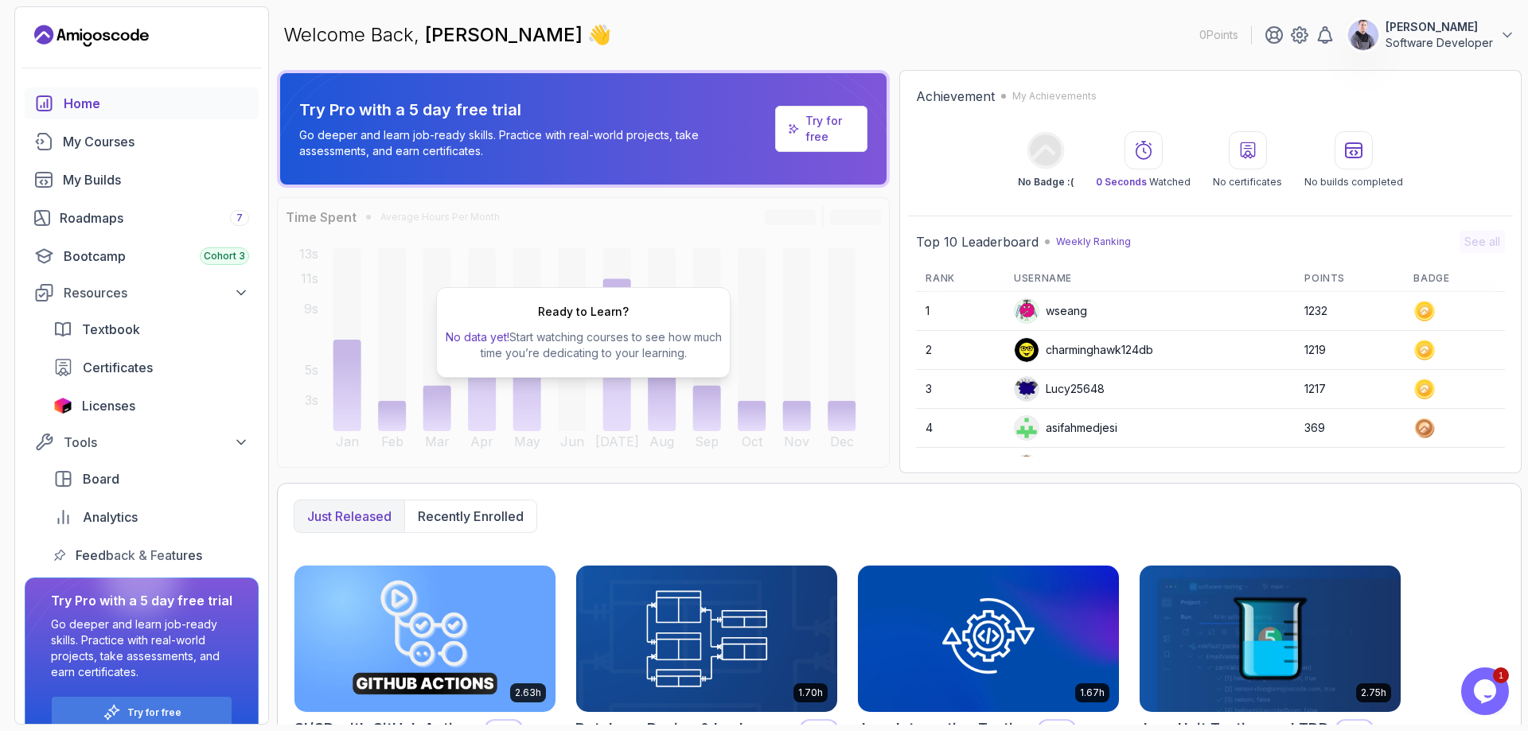
drag, startPoint x: 1527, startPoint y: 315, endPoint x: 1501, endPoint y: 320, distance: 26.7
click at [1523, 318] on section "0 Points Mohammed Amine LAHMAMI Software Developer Home My Courses My Builds Ro…" at bounding box center [764, 365] width 1528 height 731
click at [1513, 244] on div "Achievement My Achievements No Badge :( 0 Seconds Watched No certificates No bu…" at bounding box center [1210, 271] width 622 height 403
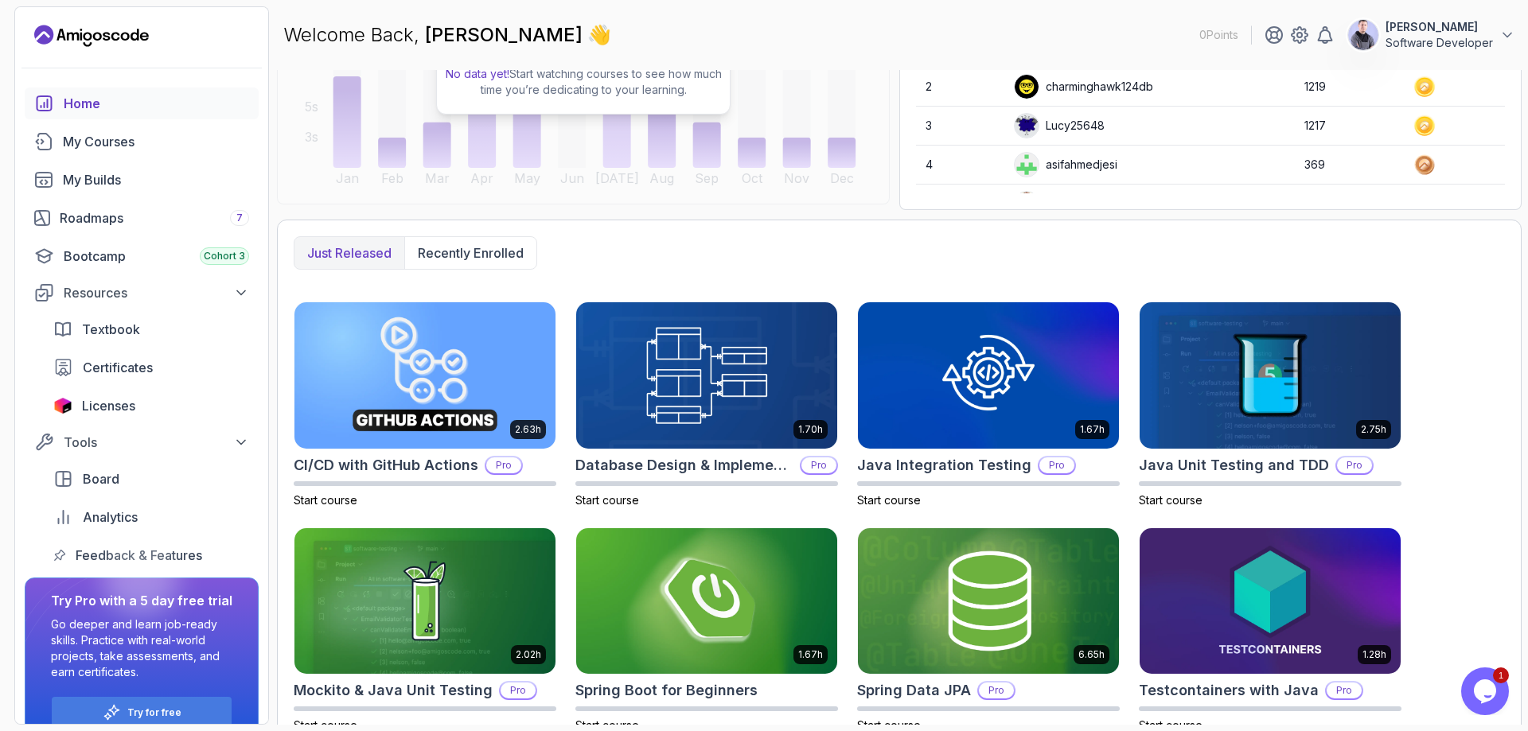
scroll to position [289, 0]
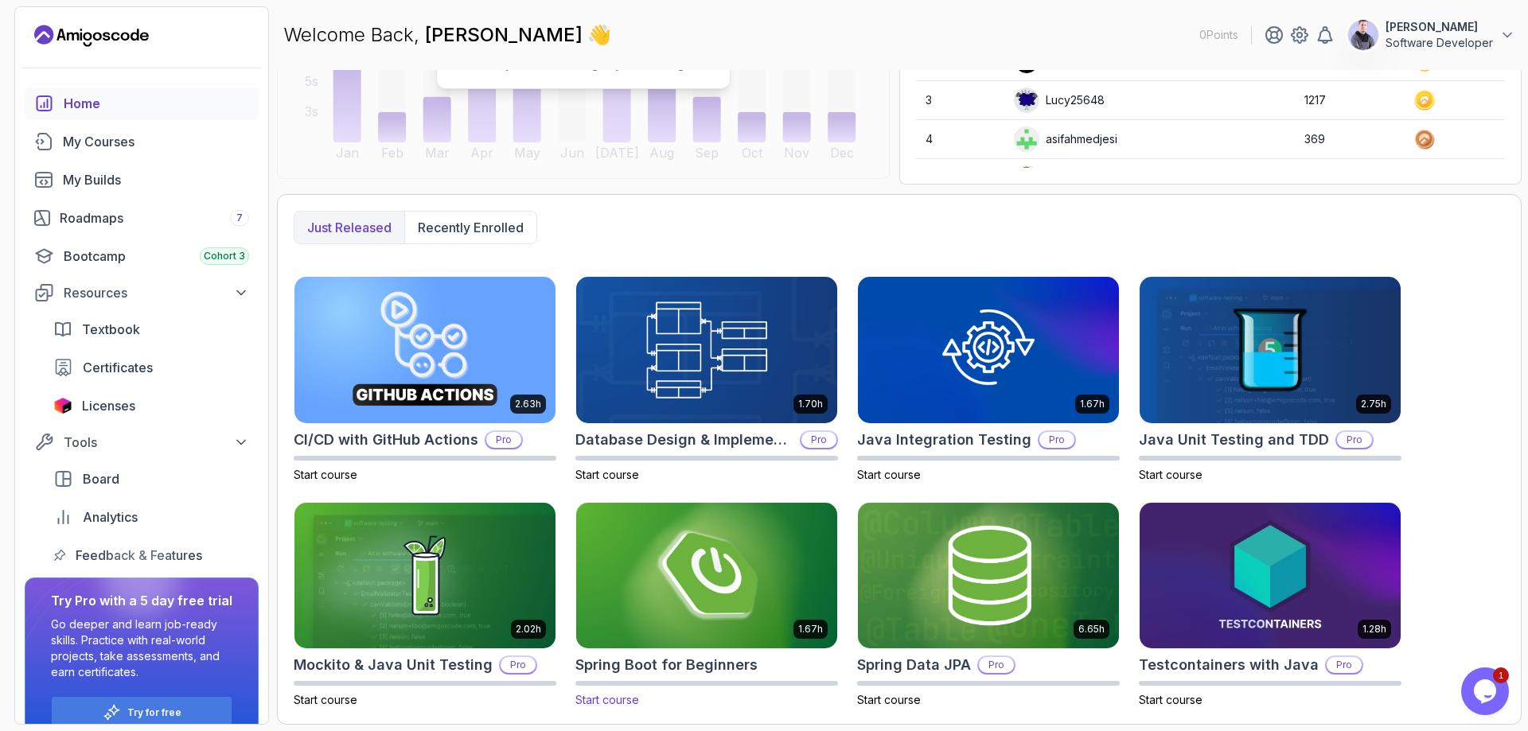
click at [715, 576] on img at bounding box center [707, 576] width 274 height 154
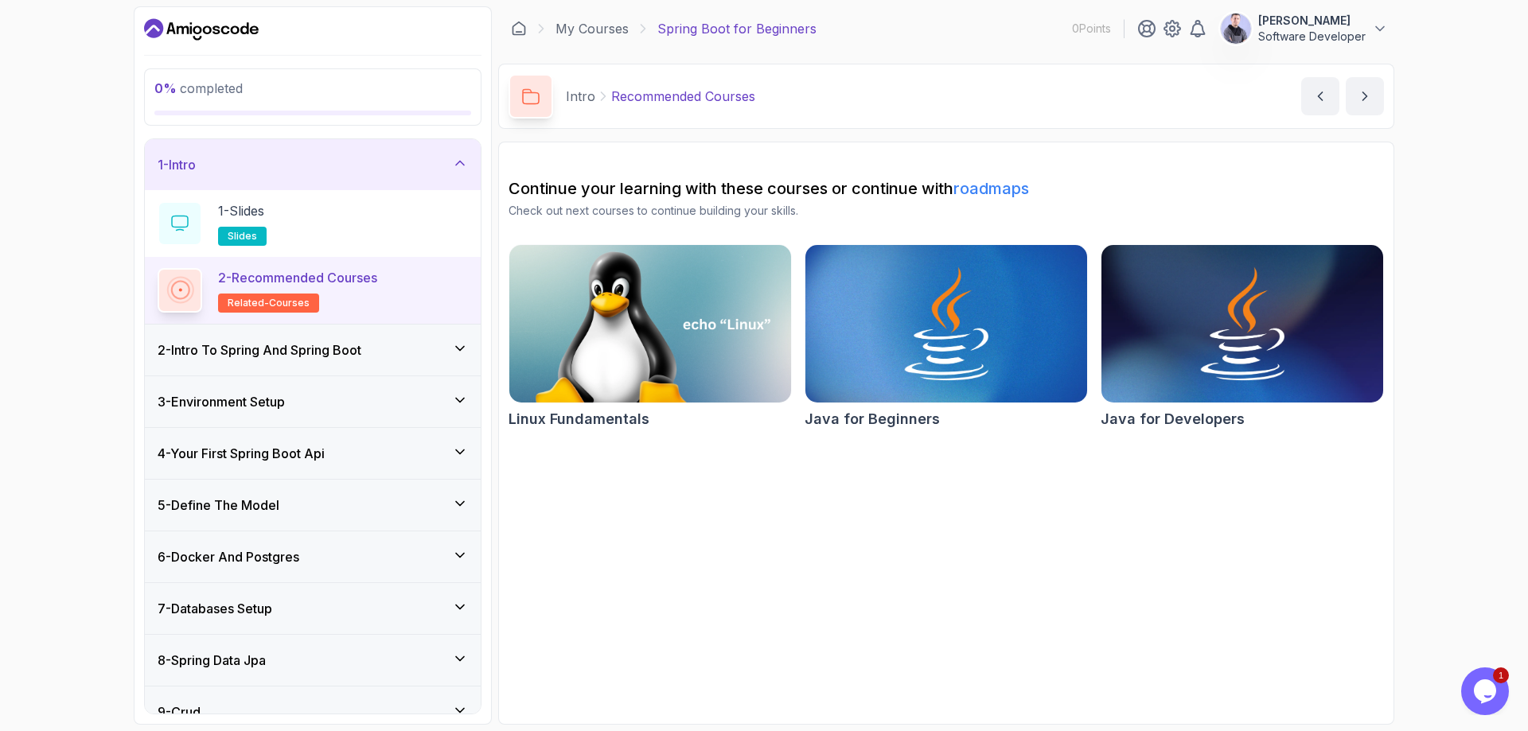
click at [280, 149] on div "1 - Intro" at bounding box center [313, 164] width 336 height 51
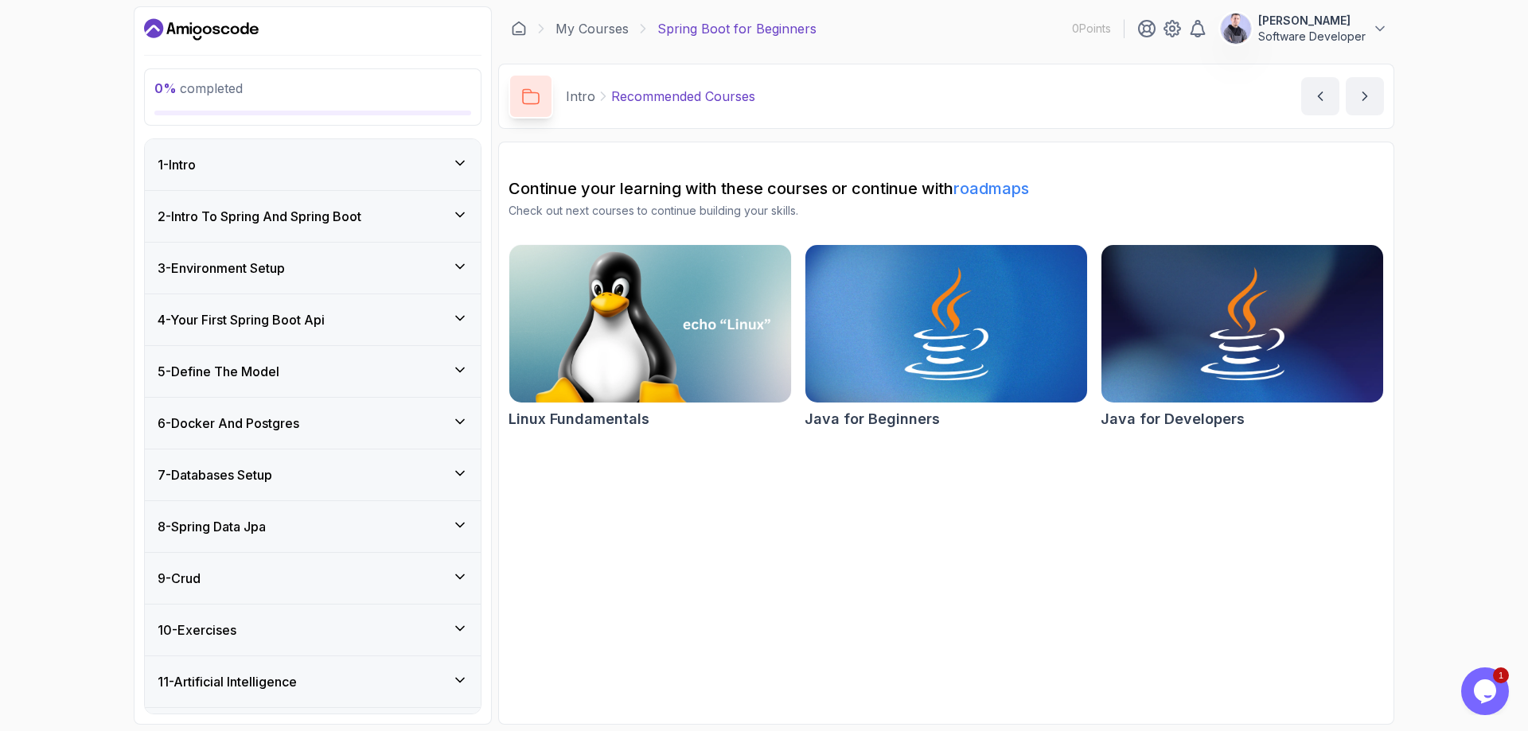
click at [1029, 183] on link "roadmaps" at bounding box center [991, 188] width 76 height 19
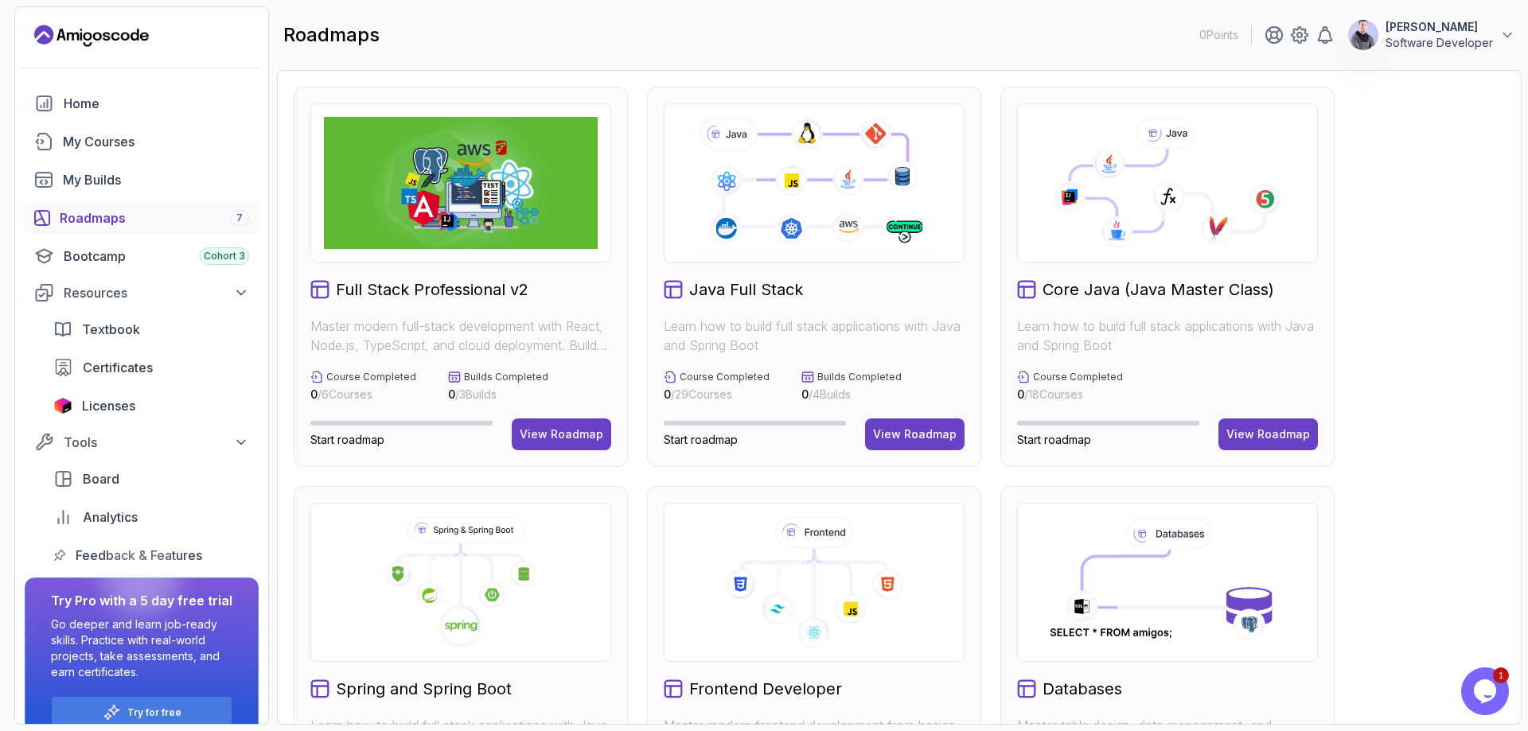
click at [155, 220] on div "Roadmaps 7" at bounding box center [154, 217] width 189 height 19
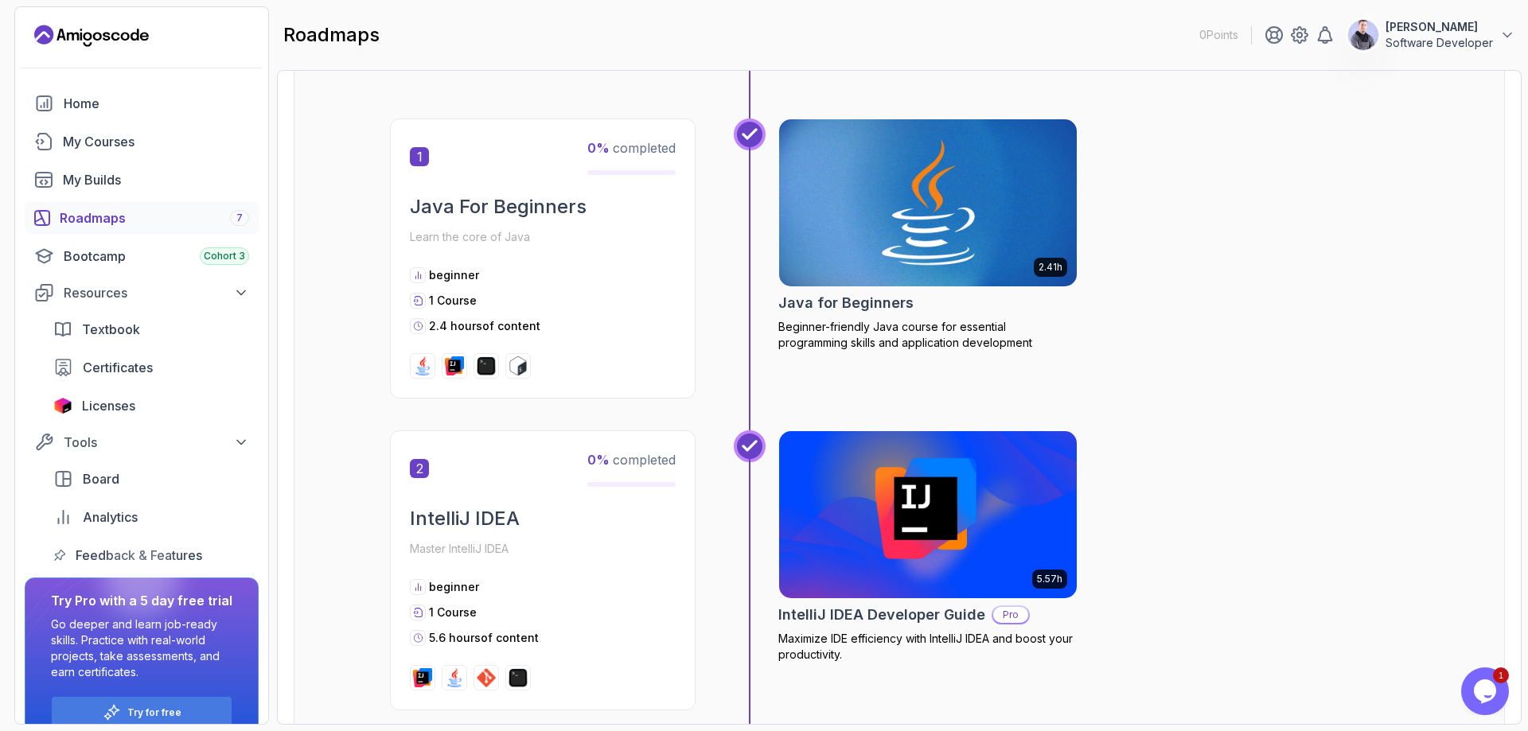
scroll to position [297, 0]
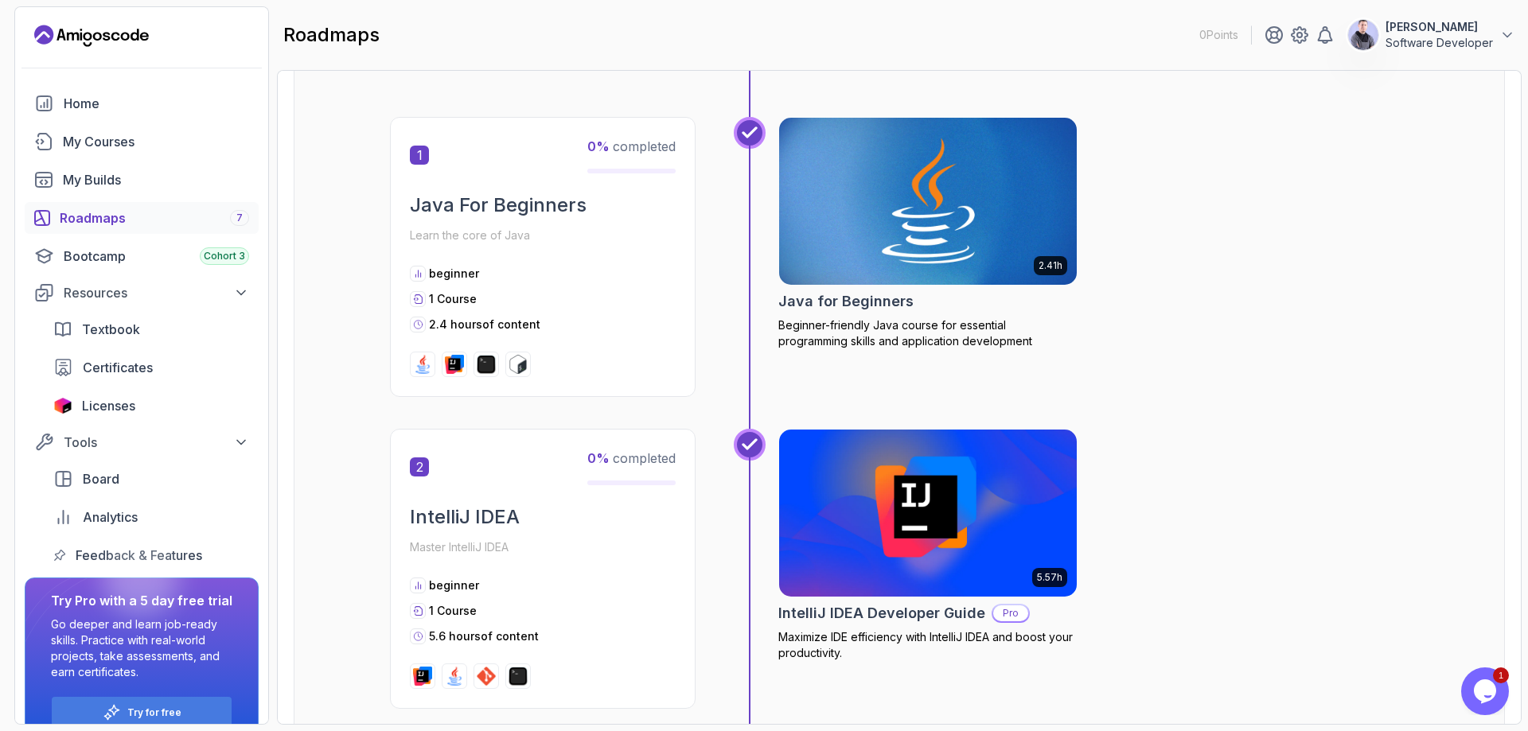
click at [884, 173] on img at bounding box center [928, 201] width 313 height 175
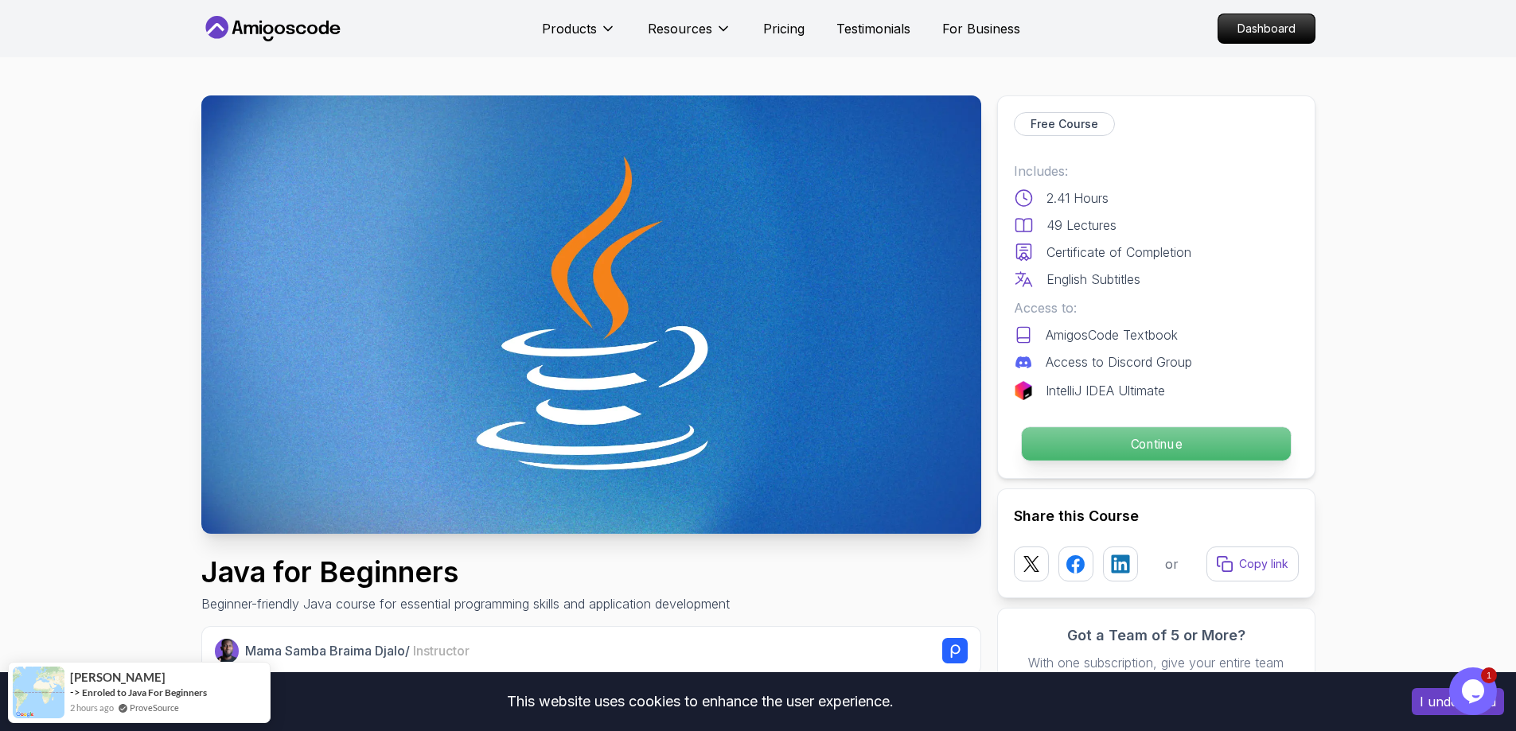
click at [1172, 458] on p "Continue" at bounding box center [1155, 443] width 269 height 33
